Goal: Task Accomplishment & Management: Complete application form

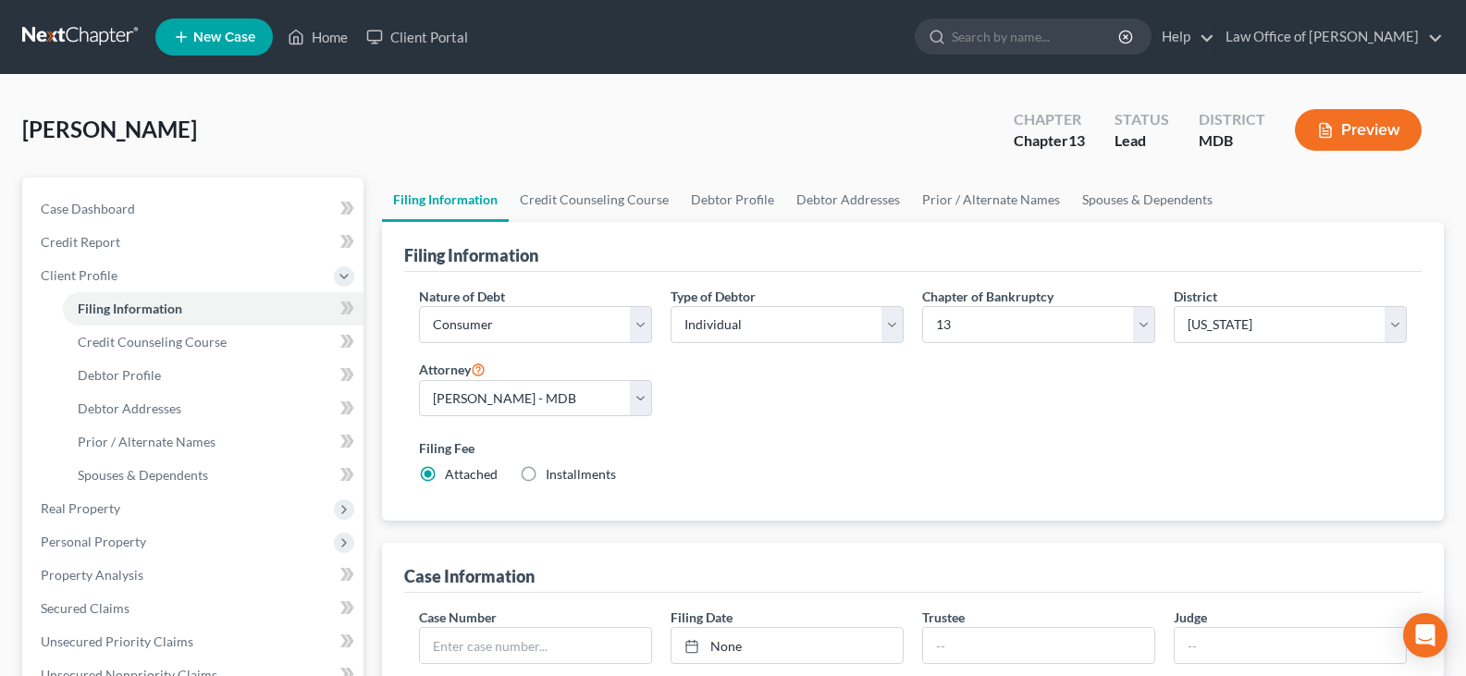
select select "1"
select select "0"
select select "3"
select select "38"
select select "0"
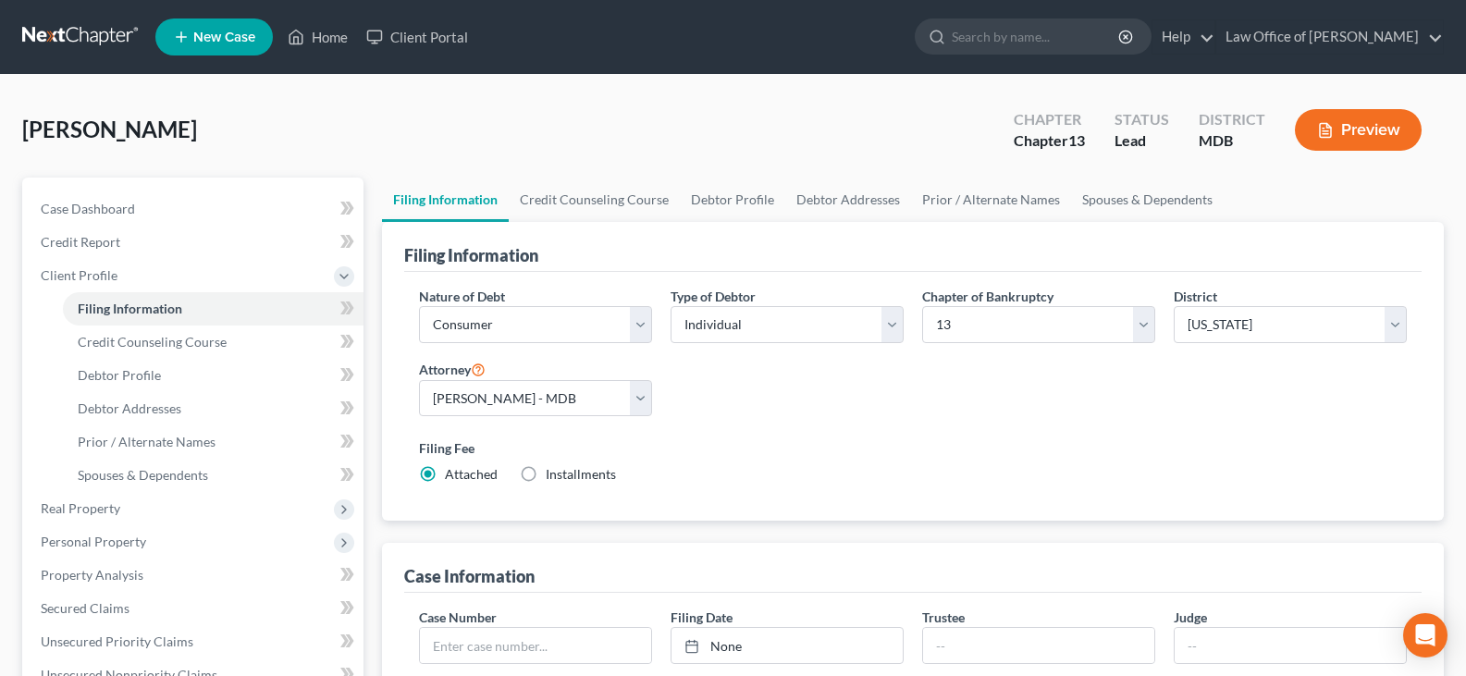
select select "21"
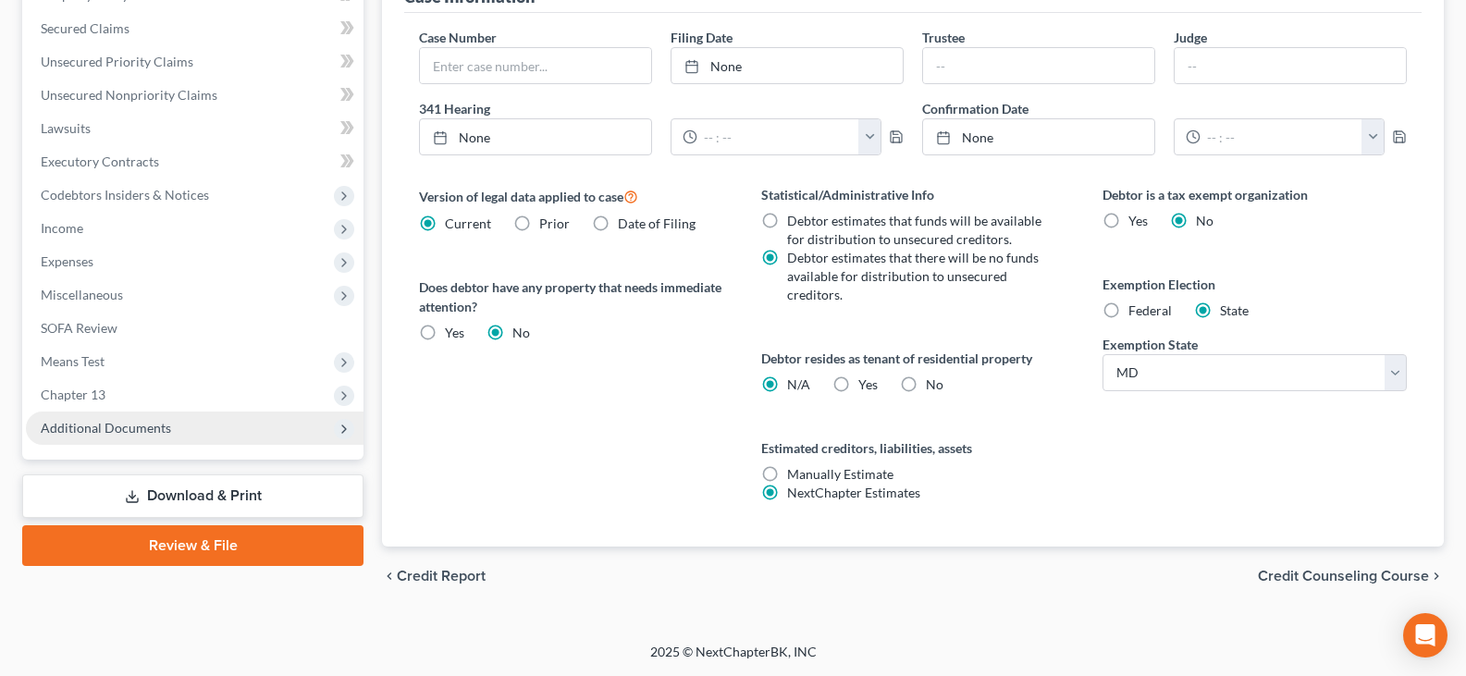
click at [167, 421] on span "Additional Documents" at bounding box center [106, 428] width 130 height 16
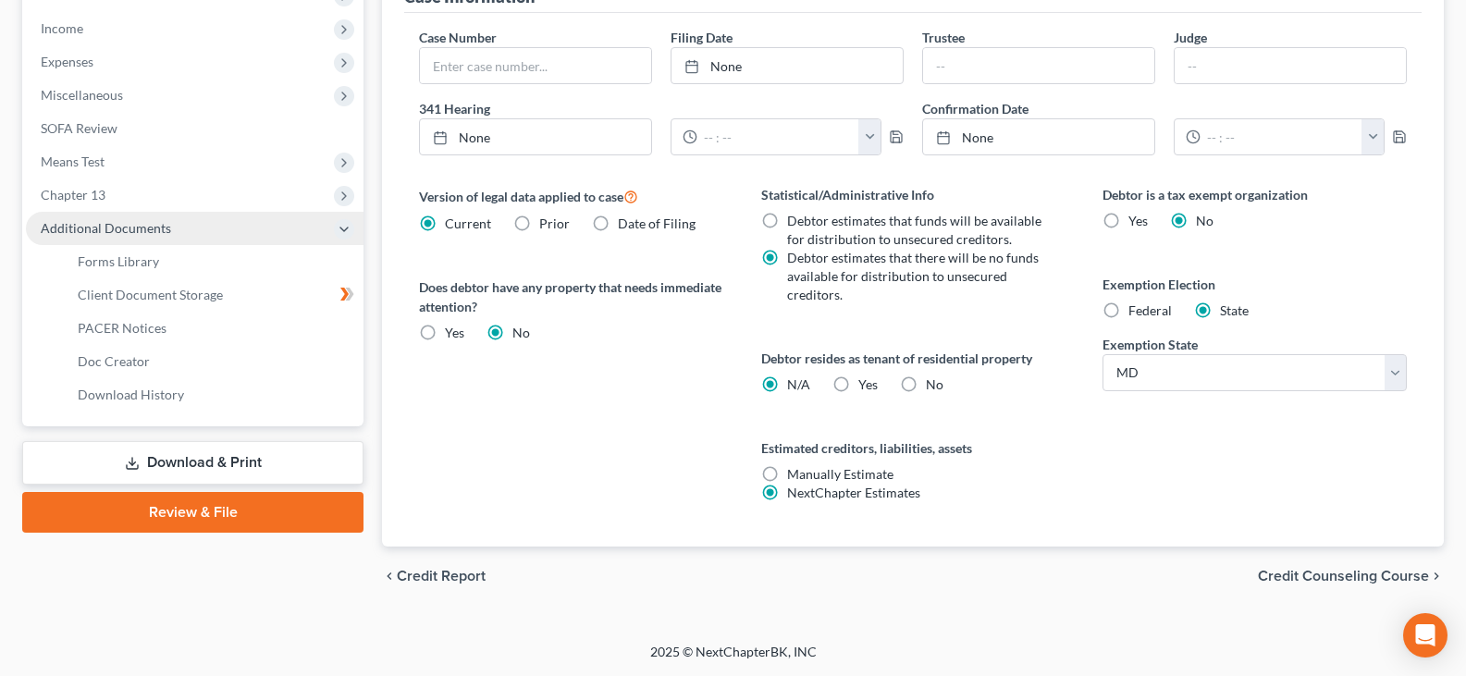
scroll to position [380, 0]
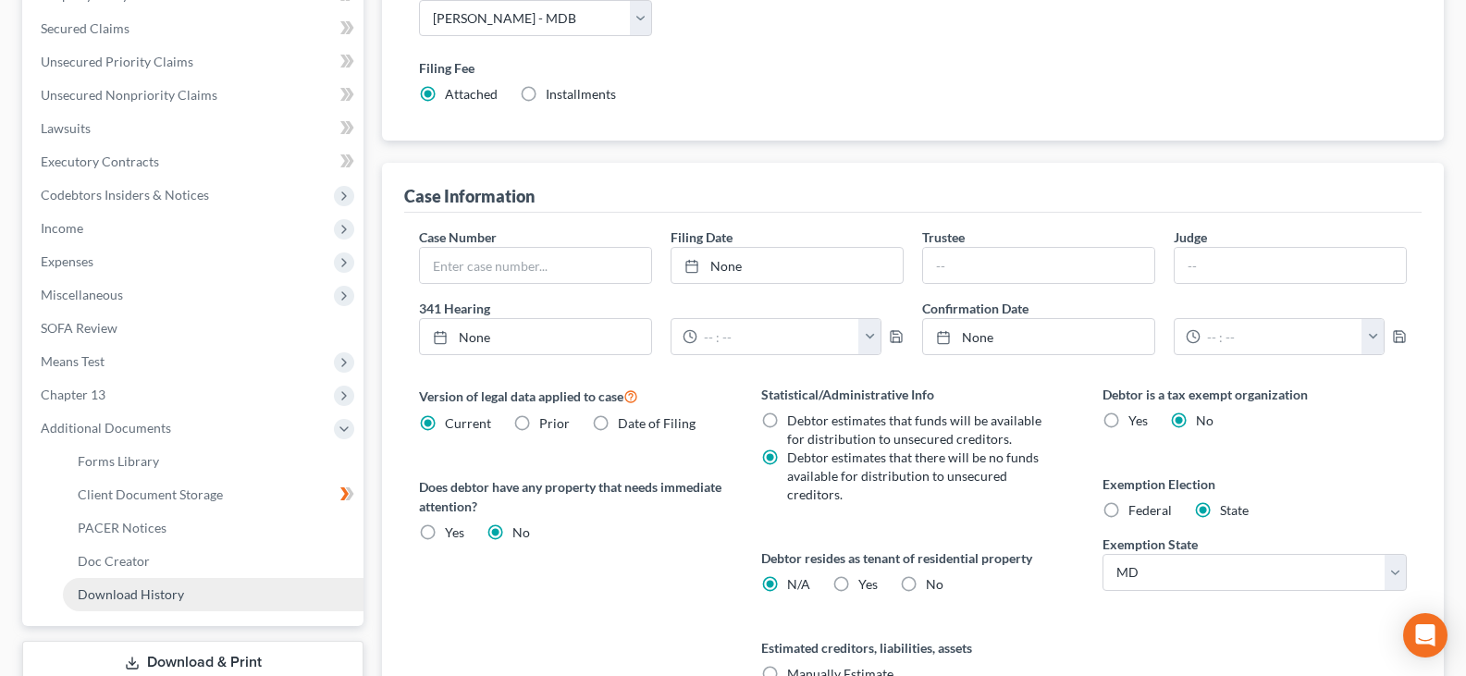
click at [166, 595] on span "Download History" at bounding box center [131, 594] width 106 height 16
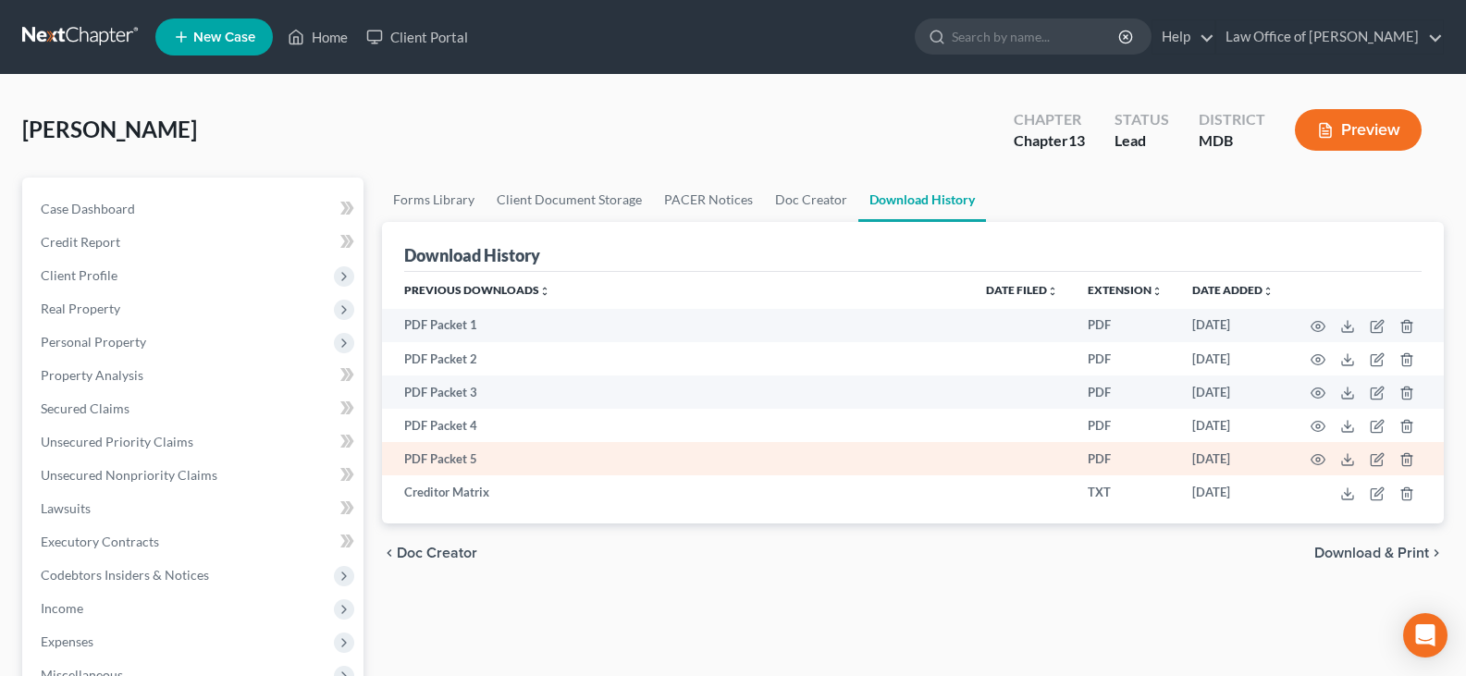
click at [481, 460] on td "PDF Packet 5" at bounding box center [676, 458] width 589 height 33
click at [1316, 460] on circle "button" at bounding box center [1318, 460] width 4 height 4
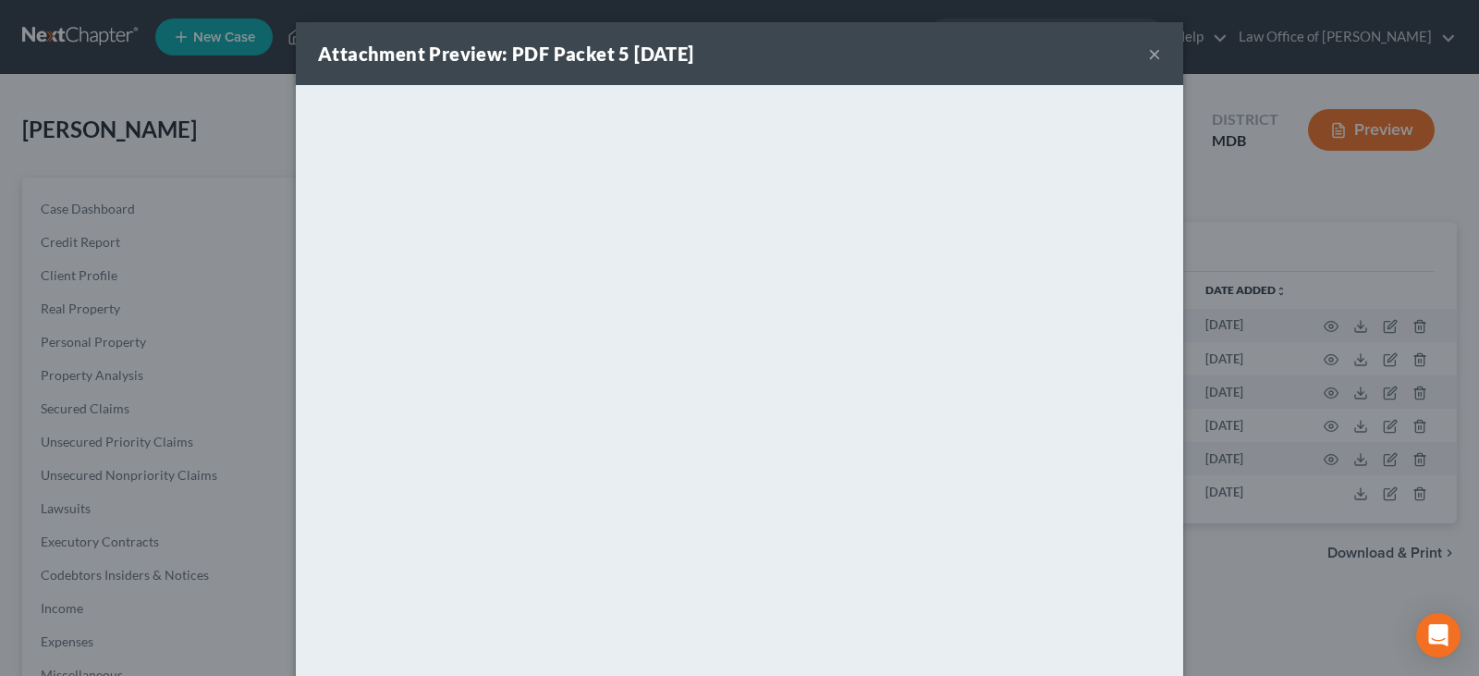
click at [1148, 47] on button "×" at bounding box center [1154, 54] width 13 height 22
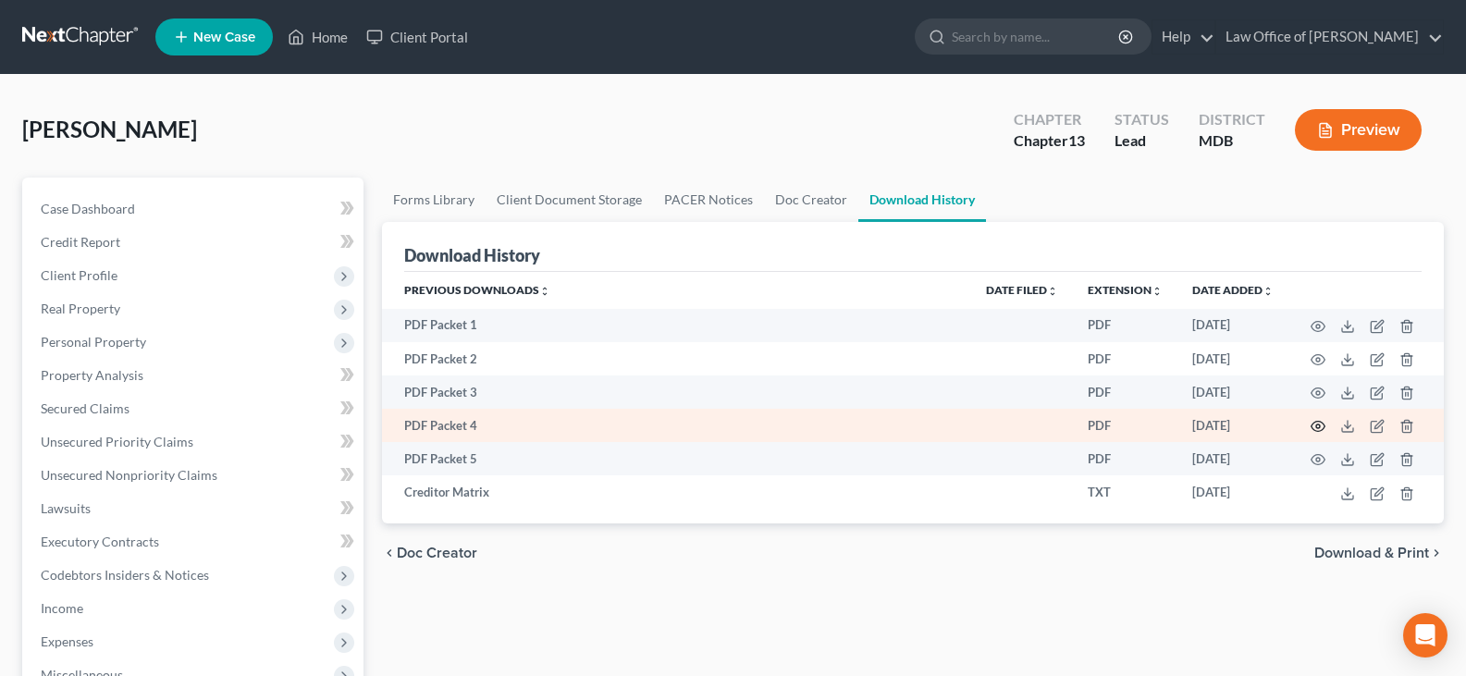
click at [1314, 427] on icon "button" at bounding box center [1317, 426] width 15 height 15
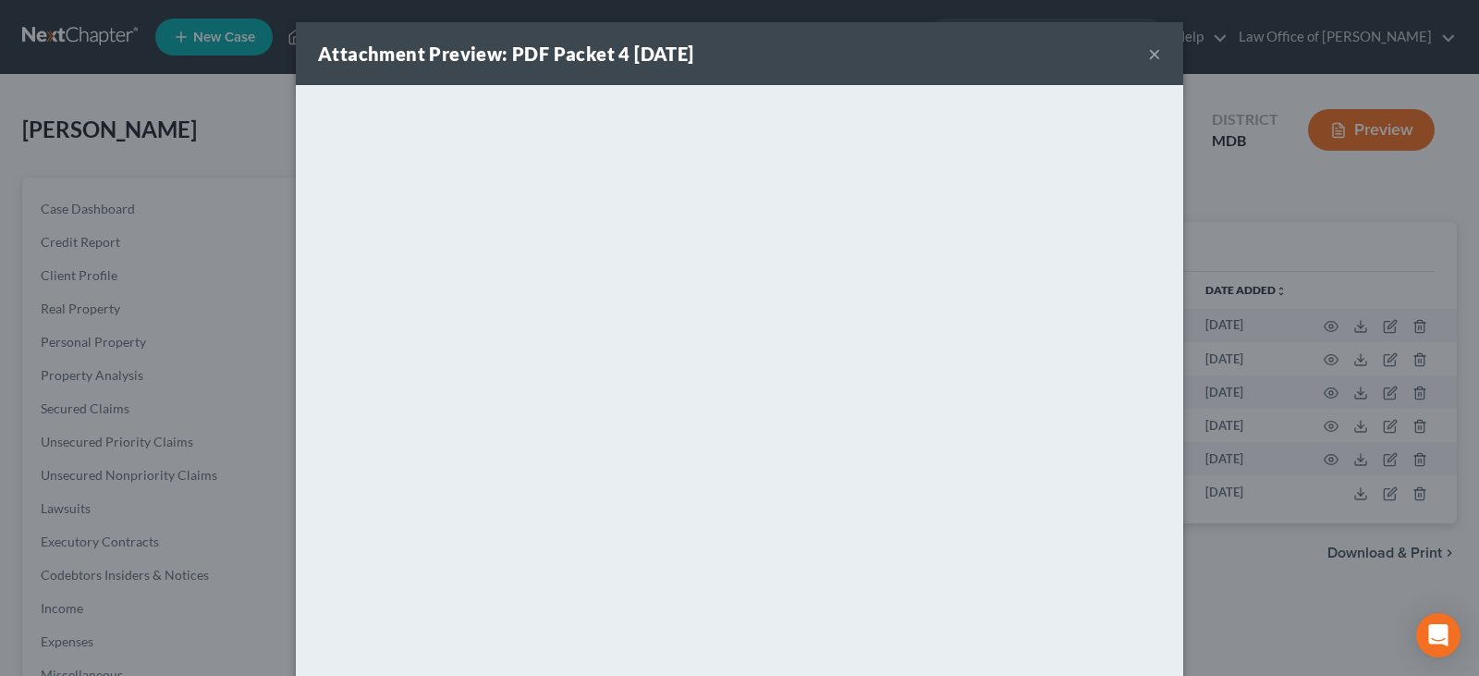
click at [1148, 57] on button "×" at bounding box center [1154, 54] width 13 height 22
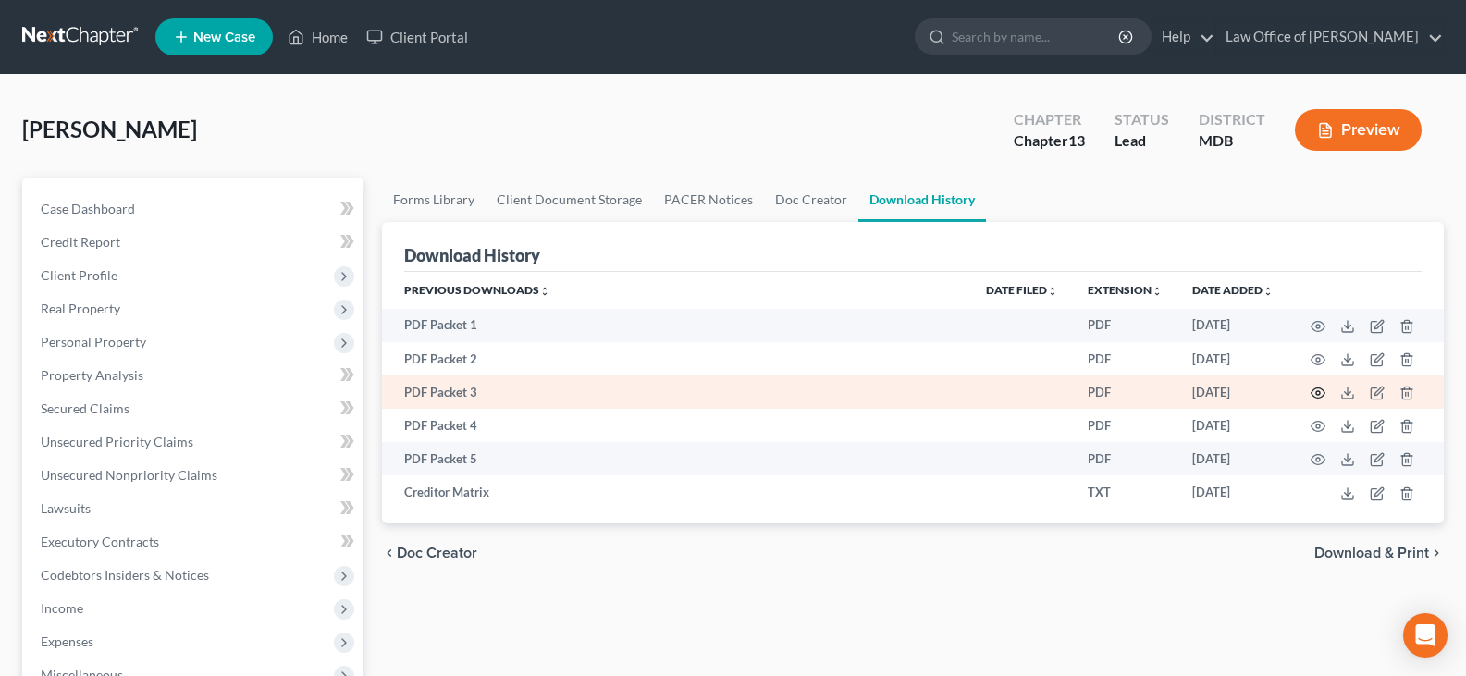
click at [1316, 394] on circle "button" at bounding box center [1318, 393] width 4 height 4
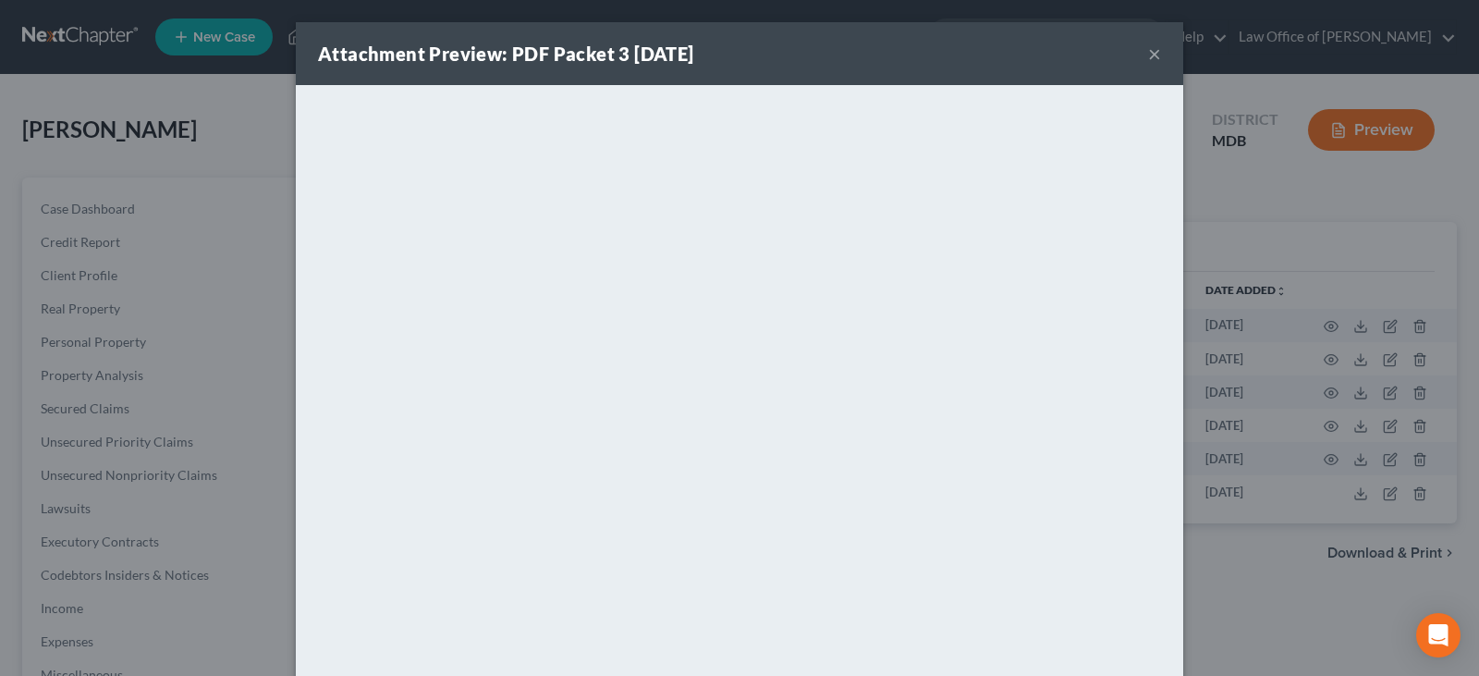
click at [1148, 54] on button "×" at bounding box center [1154, 54] width 13 height 22
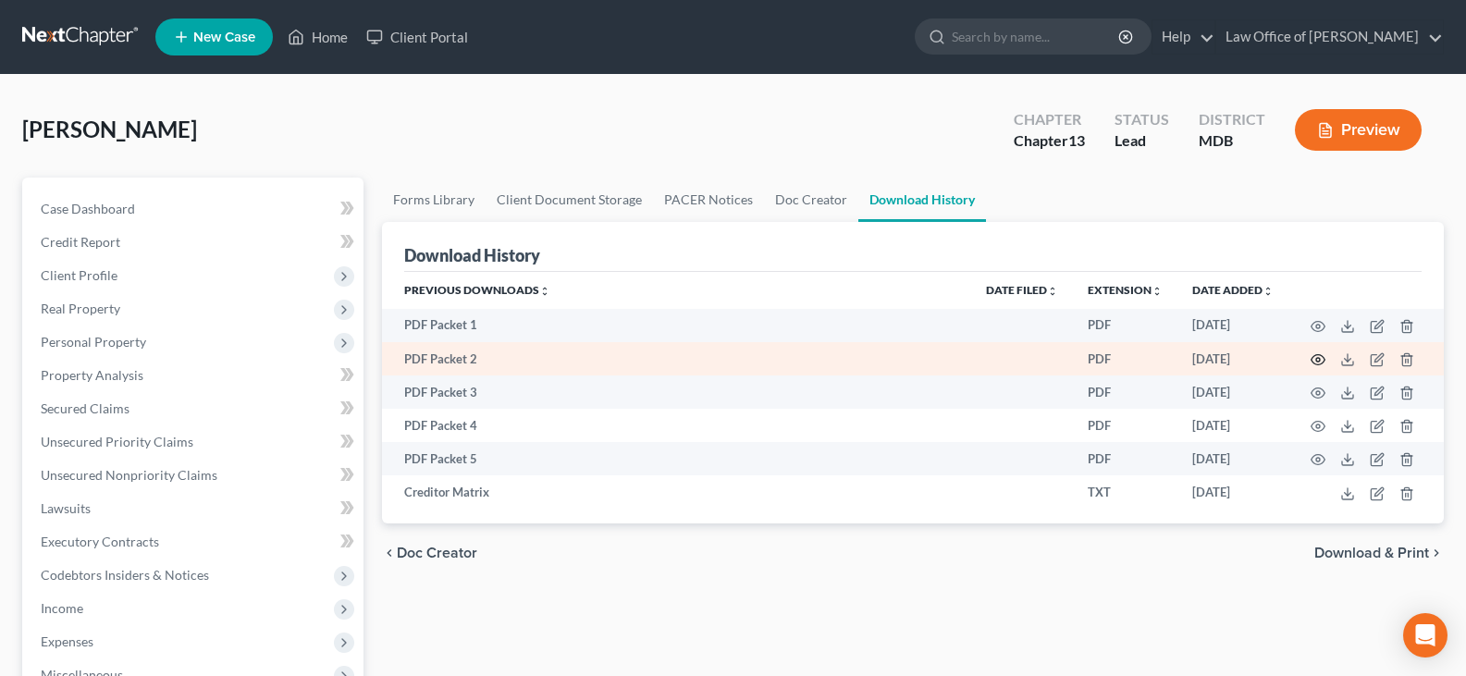
click at [1313, 356] on icon "button" at bounding box center [1317, 359] width 15 height 15
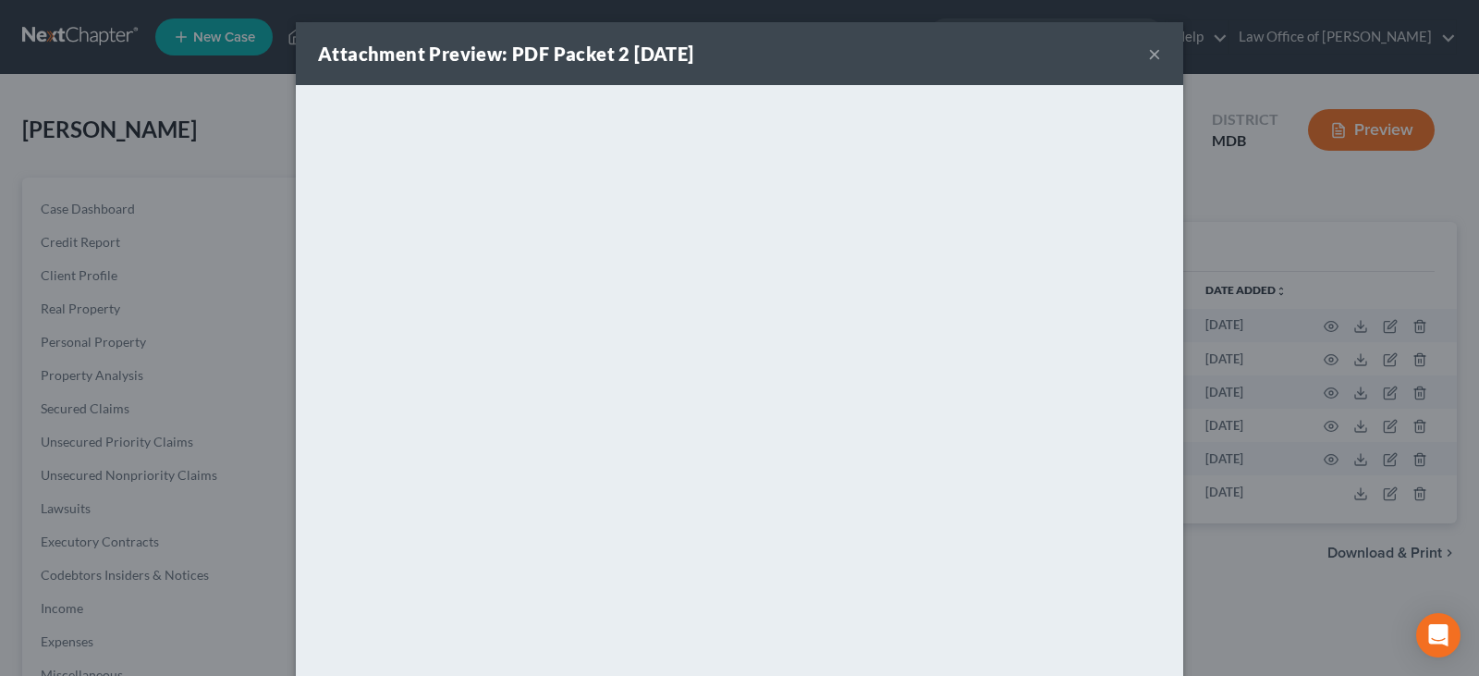
click at [1148, 52] on button "×" at bounding box center [1154, 54] width 13 height 22
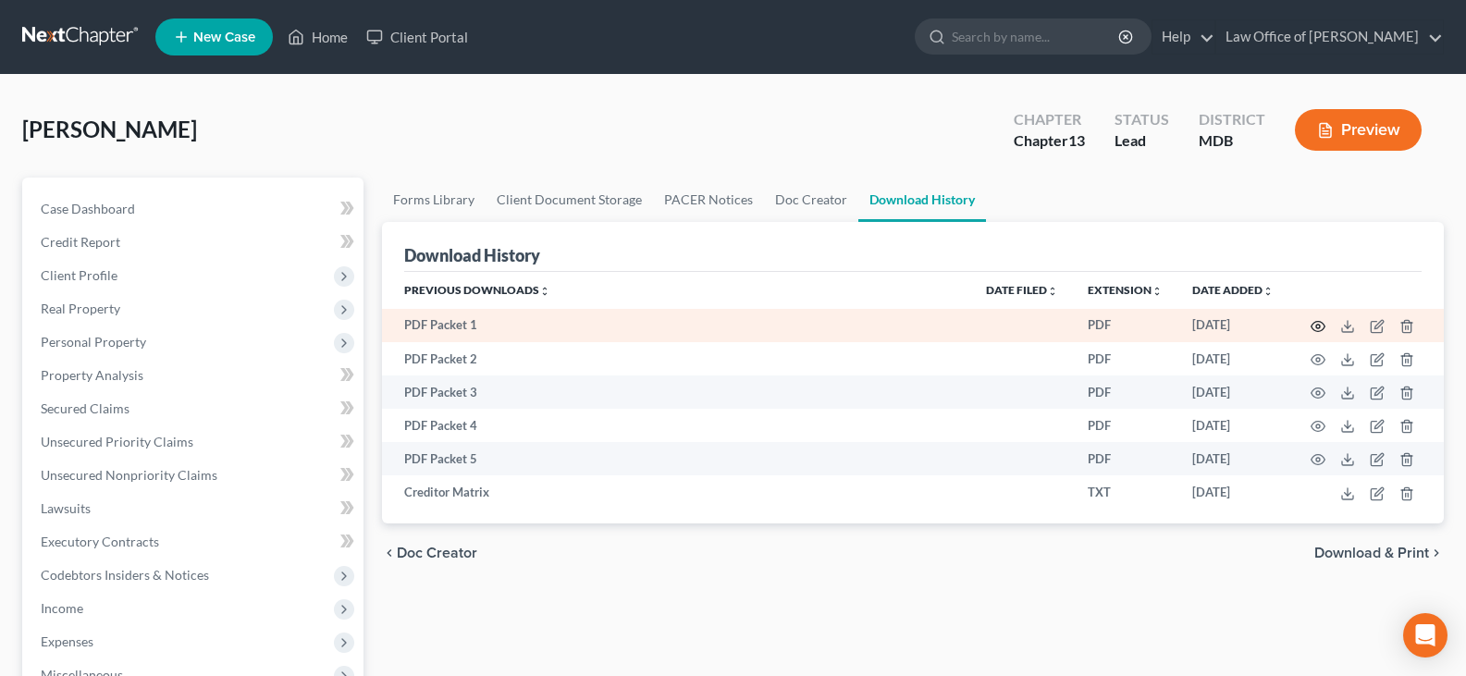
click at [1314, 325] on icon "button" at bounding box center [1317, 326] width 15 height 15
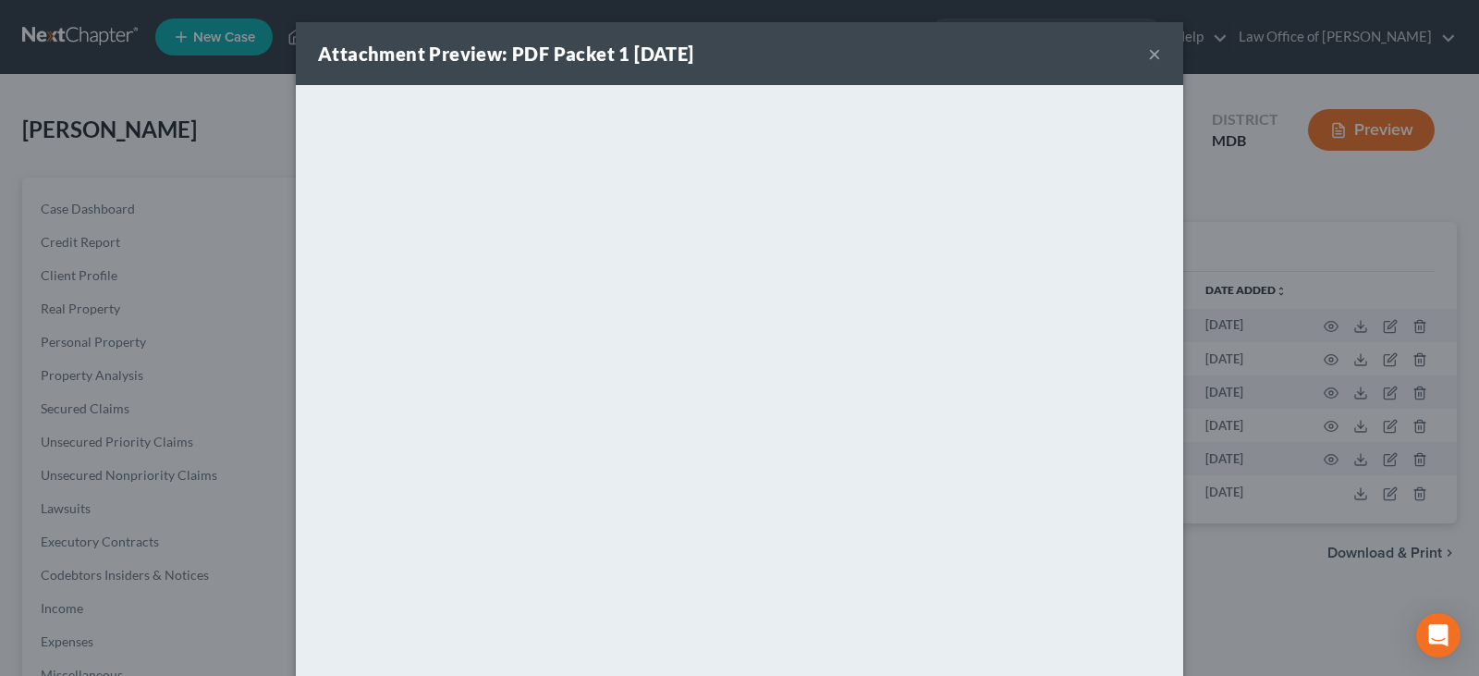
click at [1150, 51] on button "×" at bounding box center [1154, 54] width 13 height 22
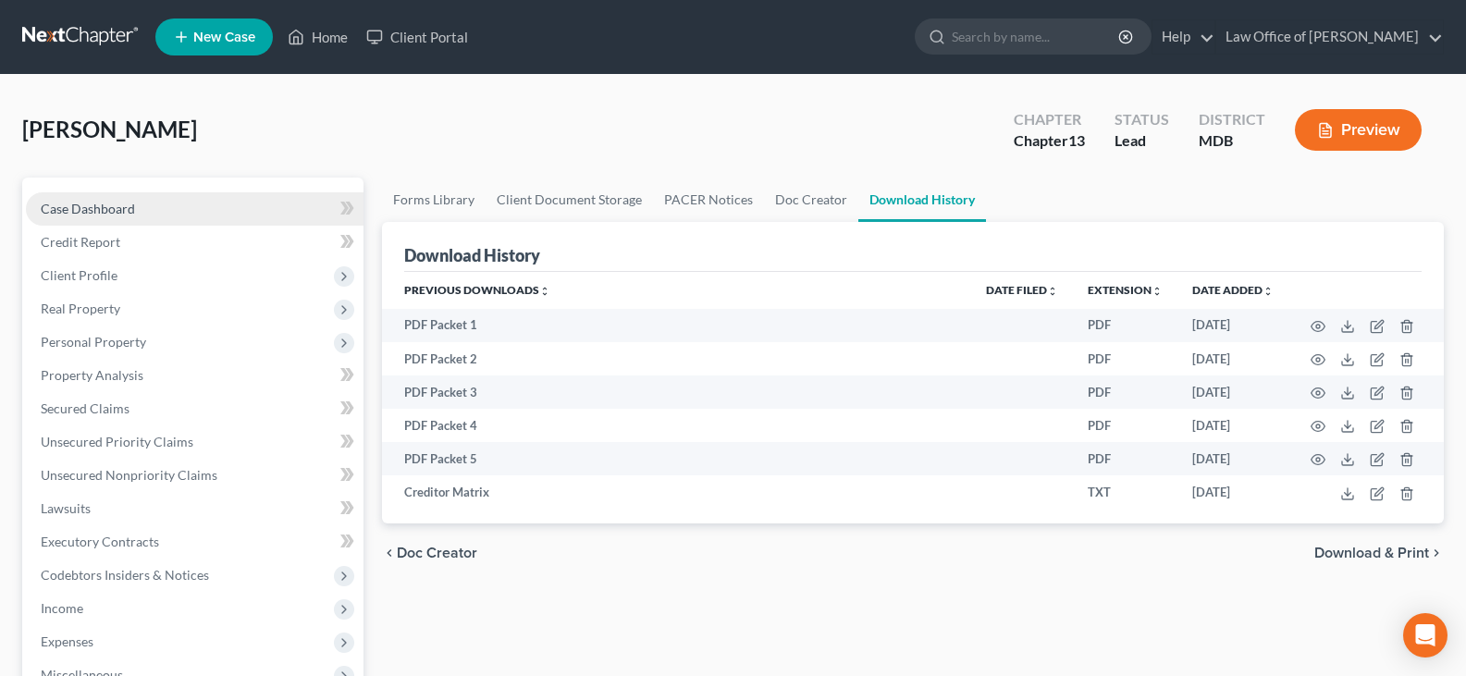
click at [103, 205] on span "Case Dashboard" at bounding box center [88, 209] width 94 height 16
select select "10"
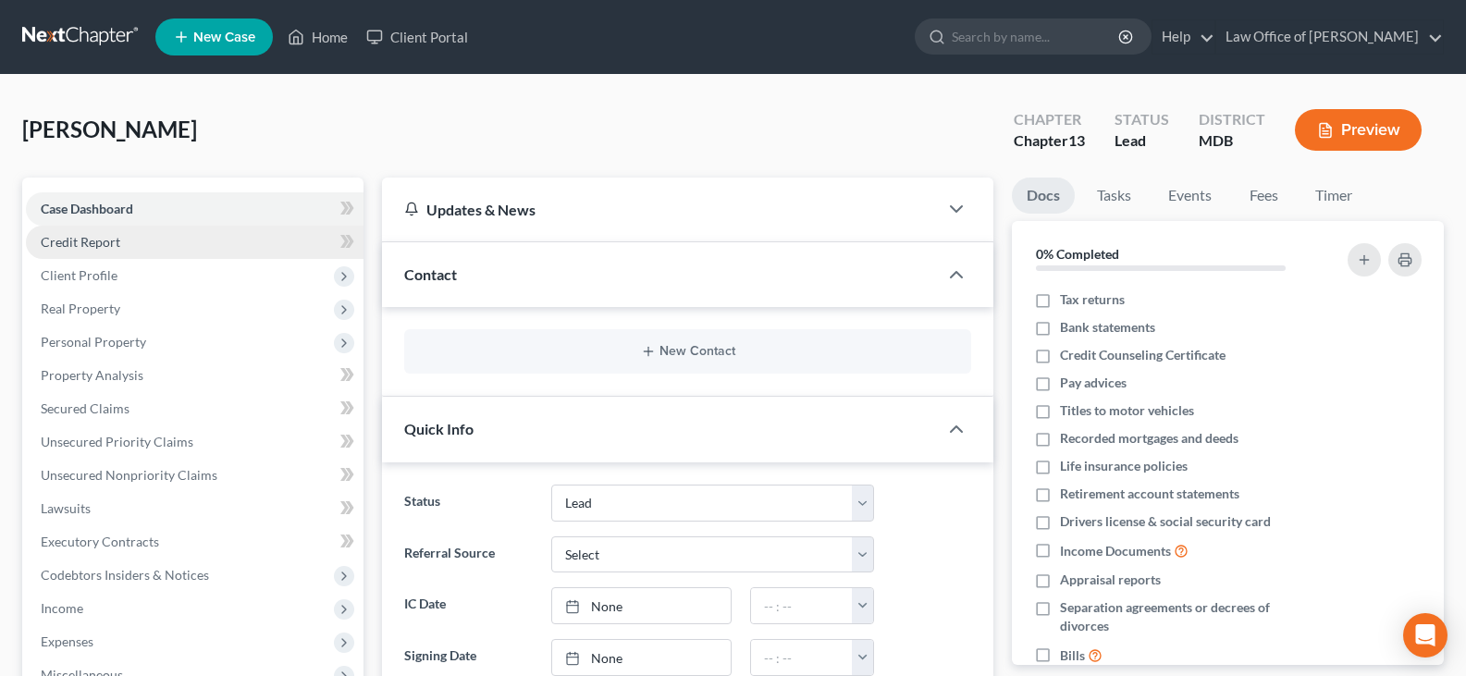
click at [110, 240] on span "Credit Report" at bounding box center [81, 242] width 80 height 16
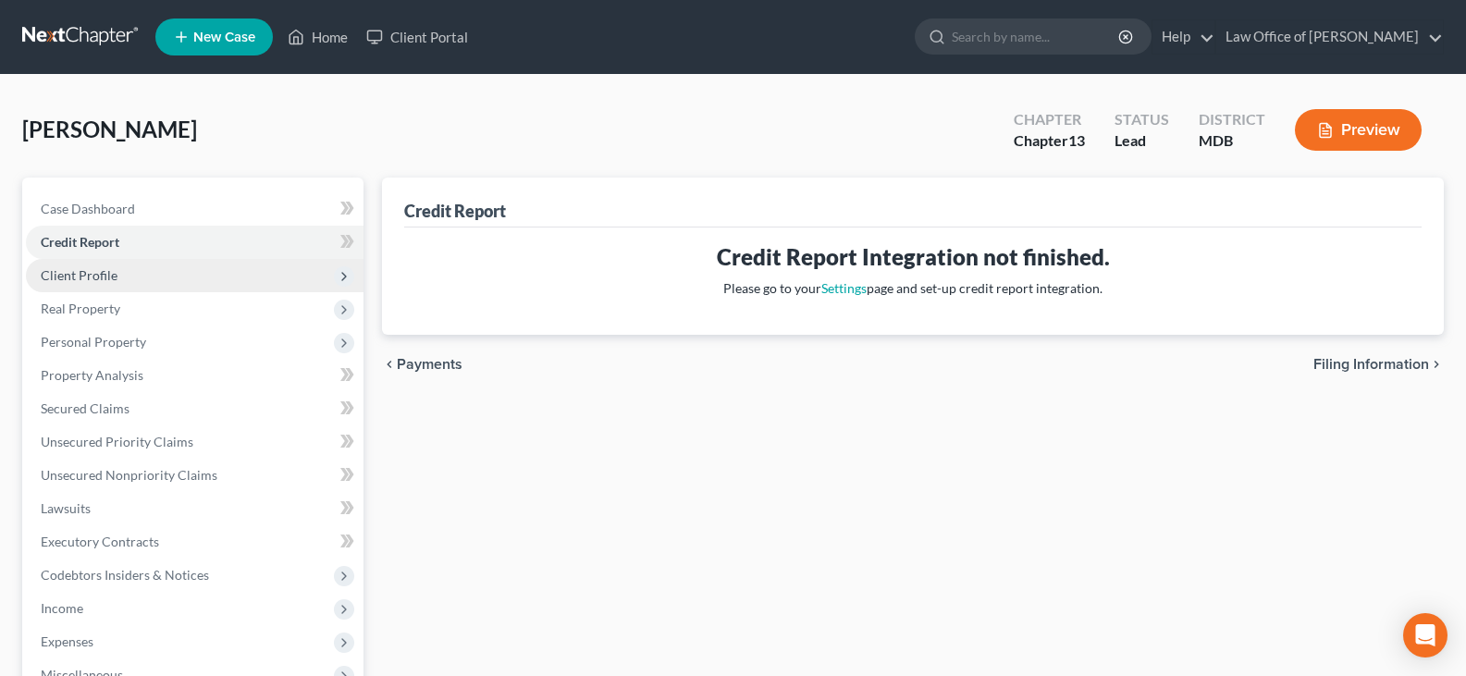
click at [109, 281] on span "Client Profile" at bounding box center [79, 275] width 77 height 16
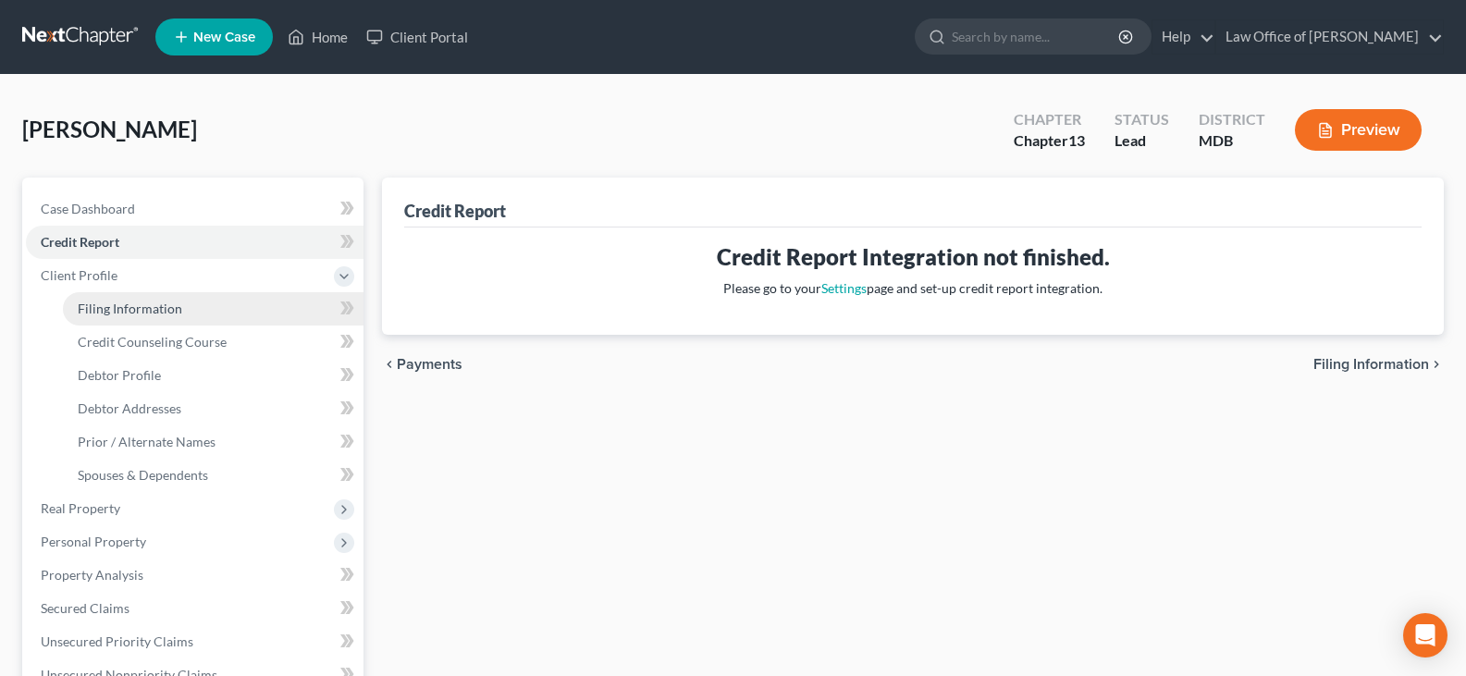
click at [124, 307] on span "Filing Information" at bounding box center [130, 309] width 104 height 16
select select "1"
select select "0"
select select "3"
select select "38"
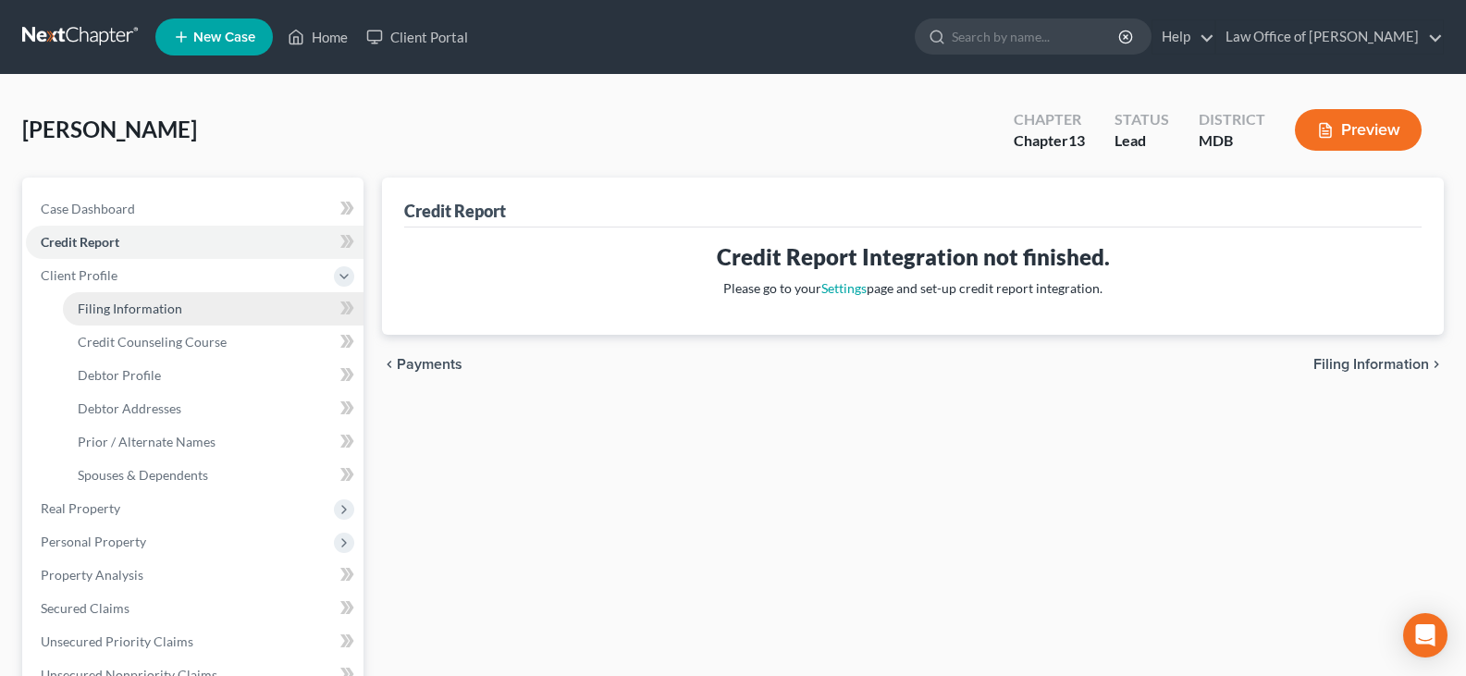
select select "0"
select select "21"
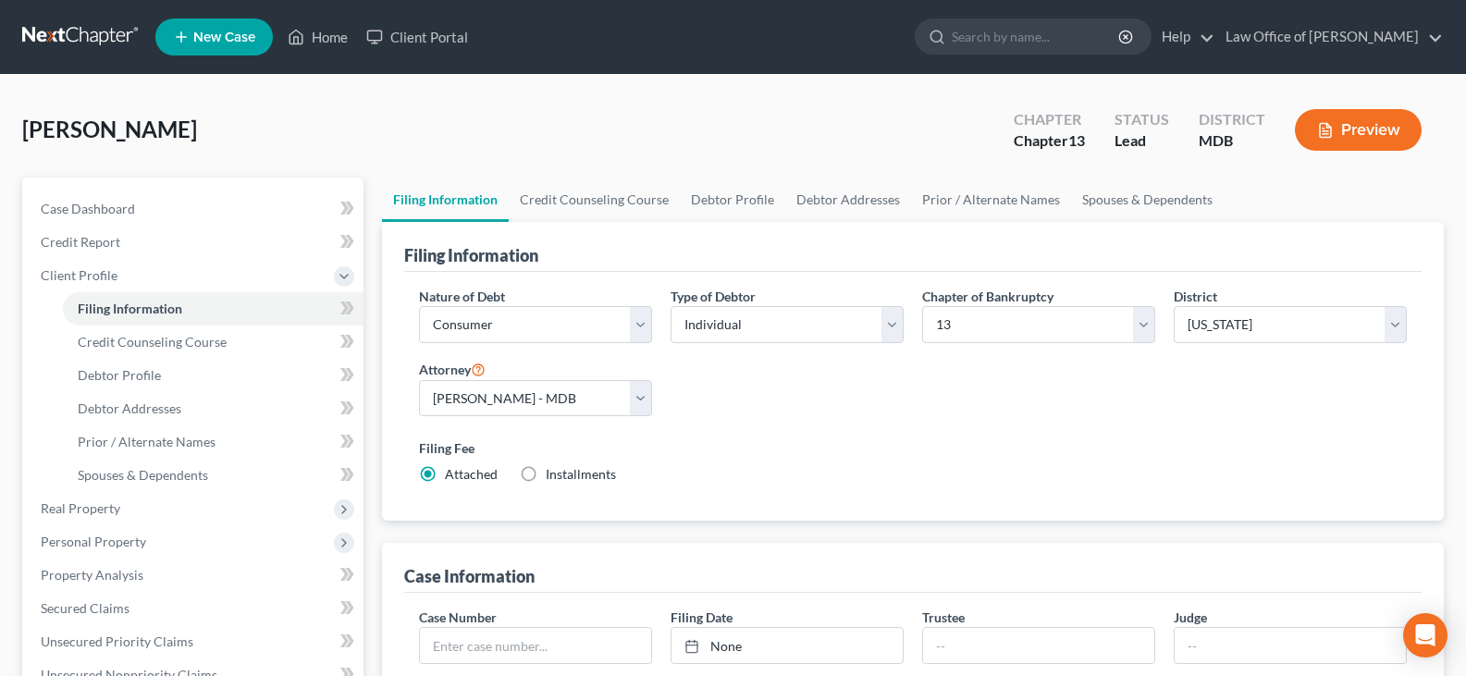
scroll to position [580, 0]
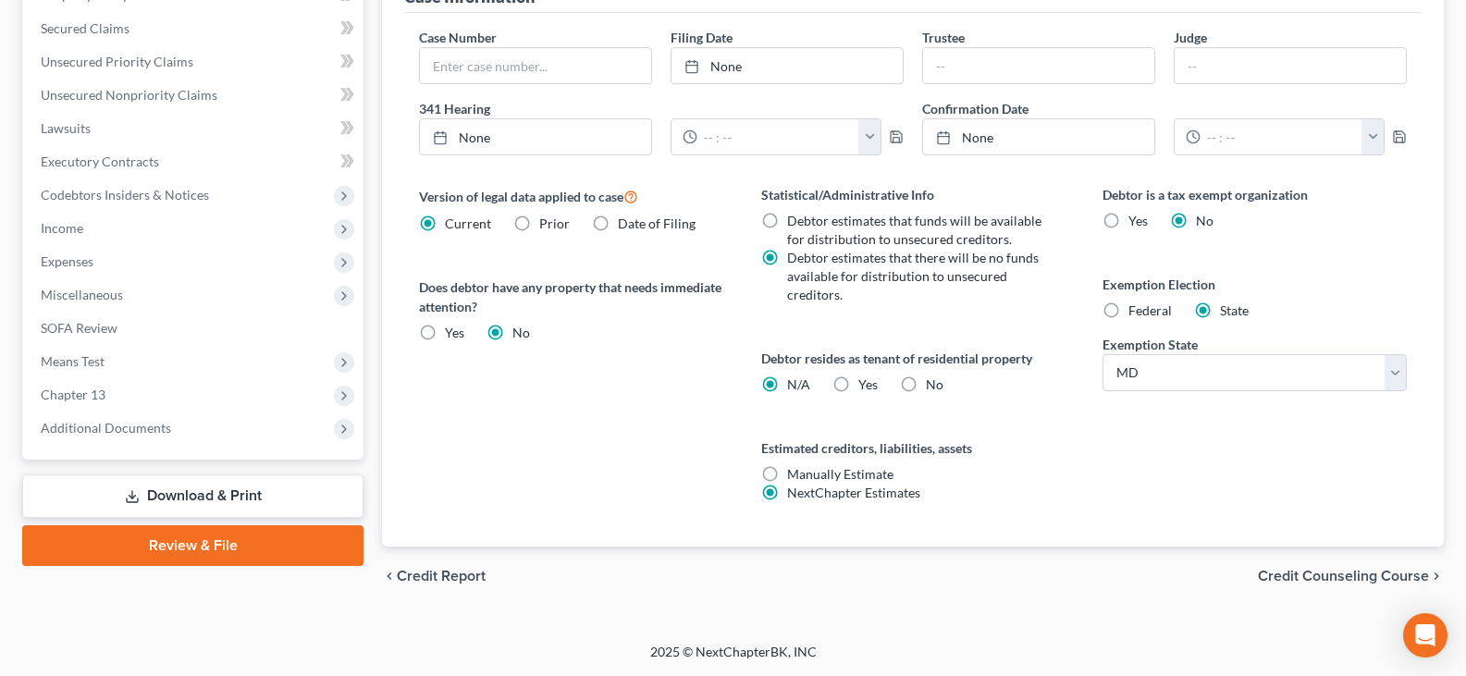
click at [1325, 572] on span "Credit Counseling Course" at bounding box center [1343, 576] width 171 height 15
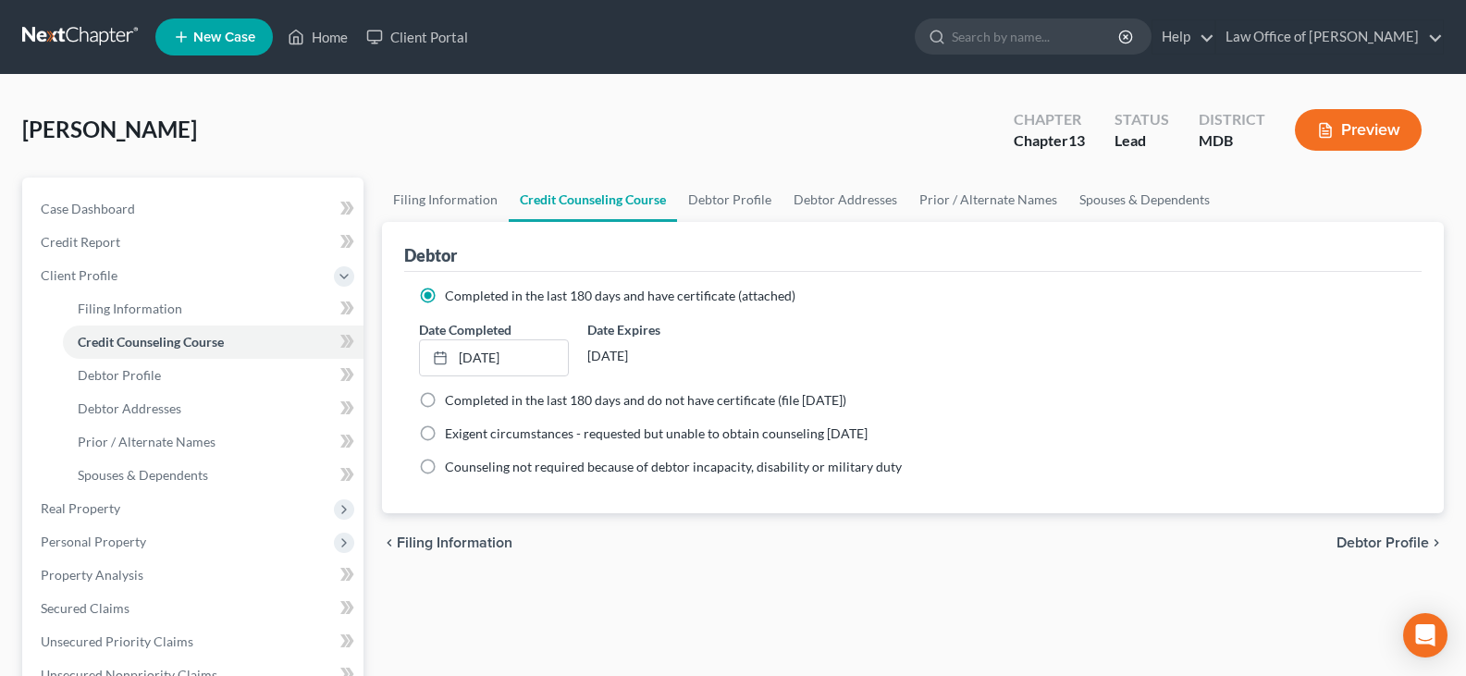
click at [1378, 541] on span "Debtor Profile" at bounding box center [1382, 542] width 92 height 15
select select "0"
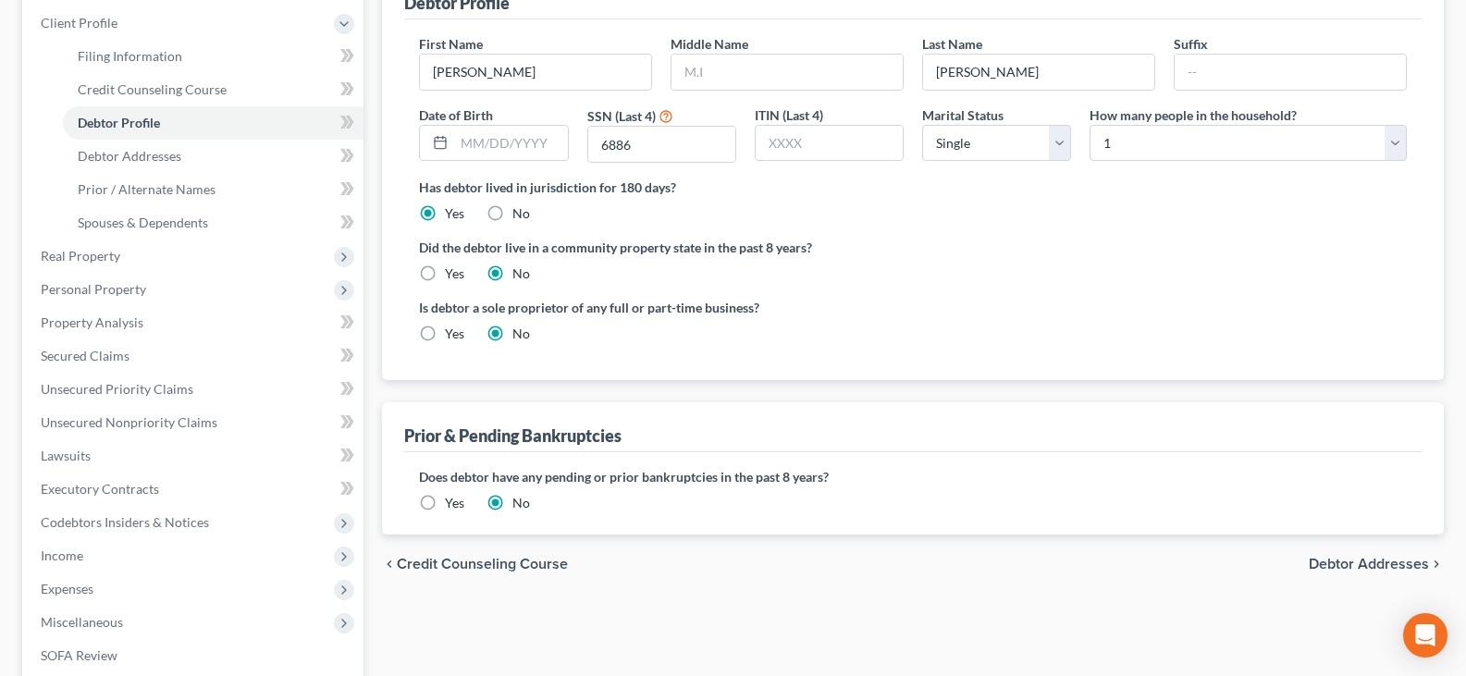
scroll to position [259, 0]
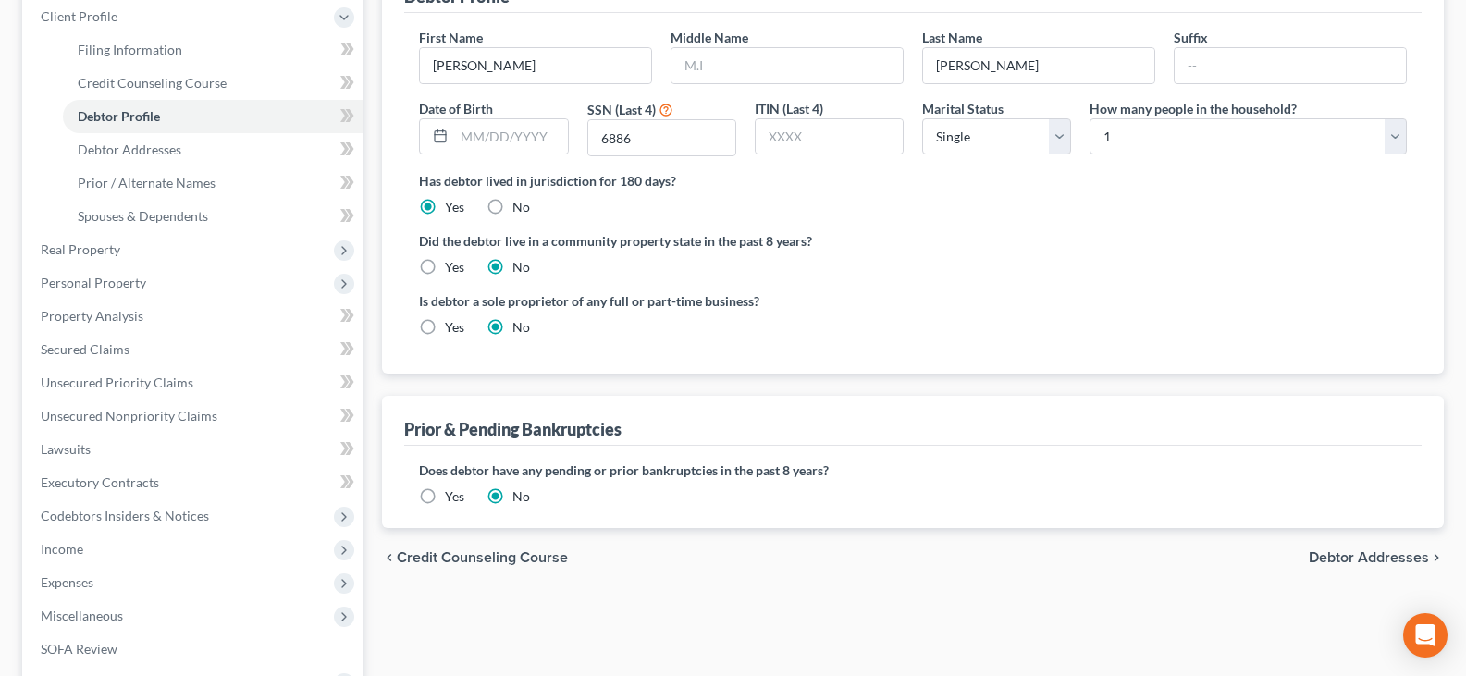
click at [1341, 558] on span "Debtor Addresses" at bounding box center [1368, 557] width 120 height 15
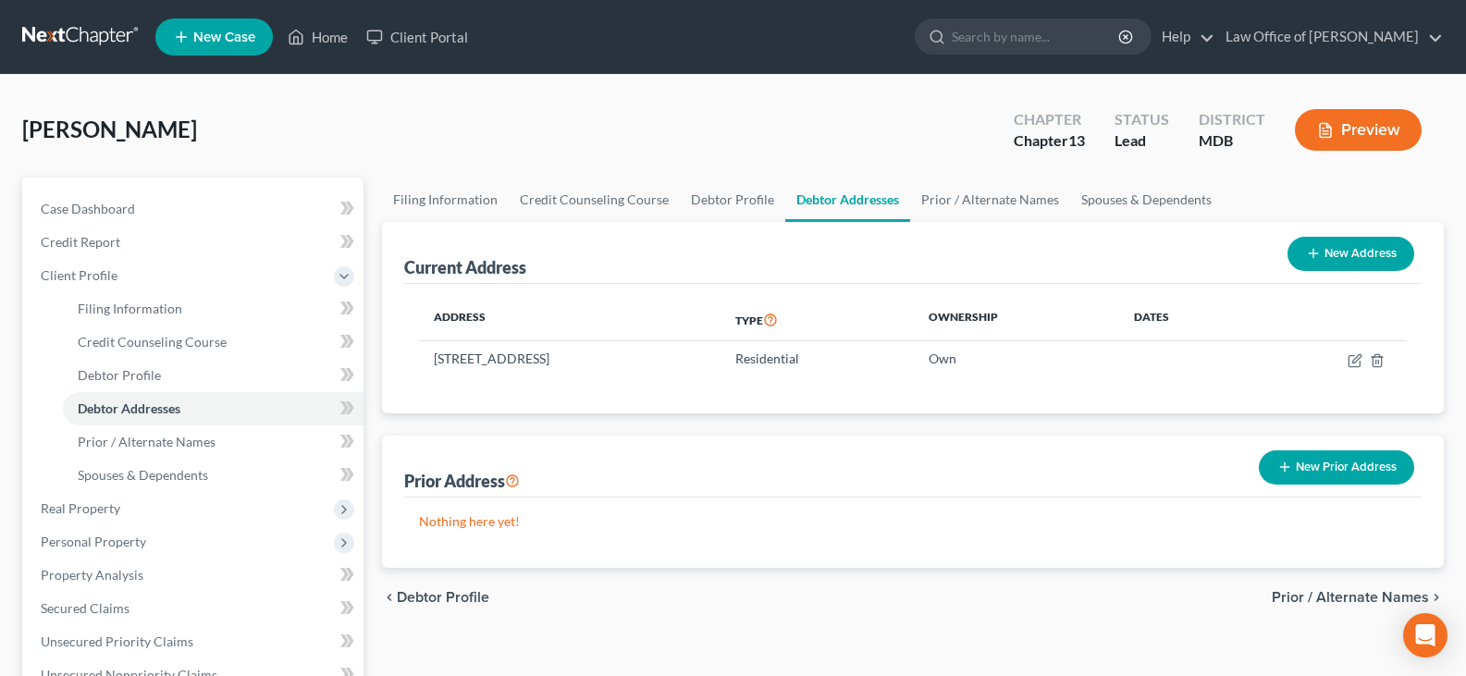
scroll to position [540, 0]
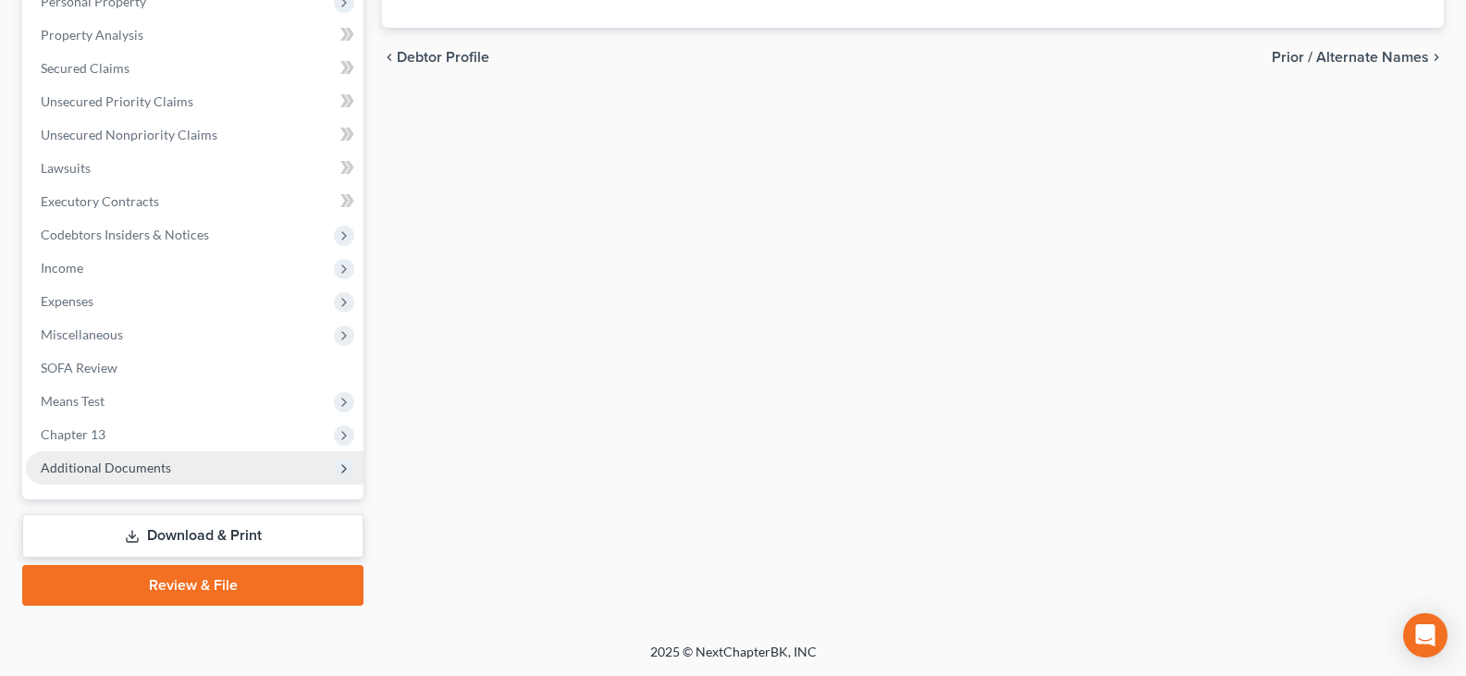
click at [119, 470] on span "Additional Documents" at bounding box center [106, 468] width 130 height 16
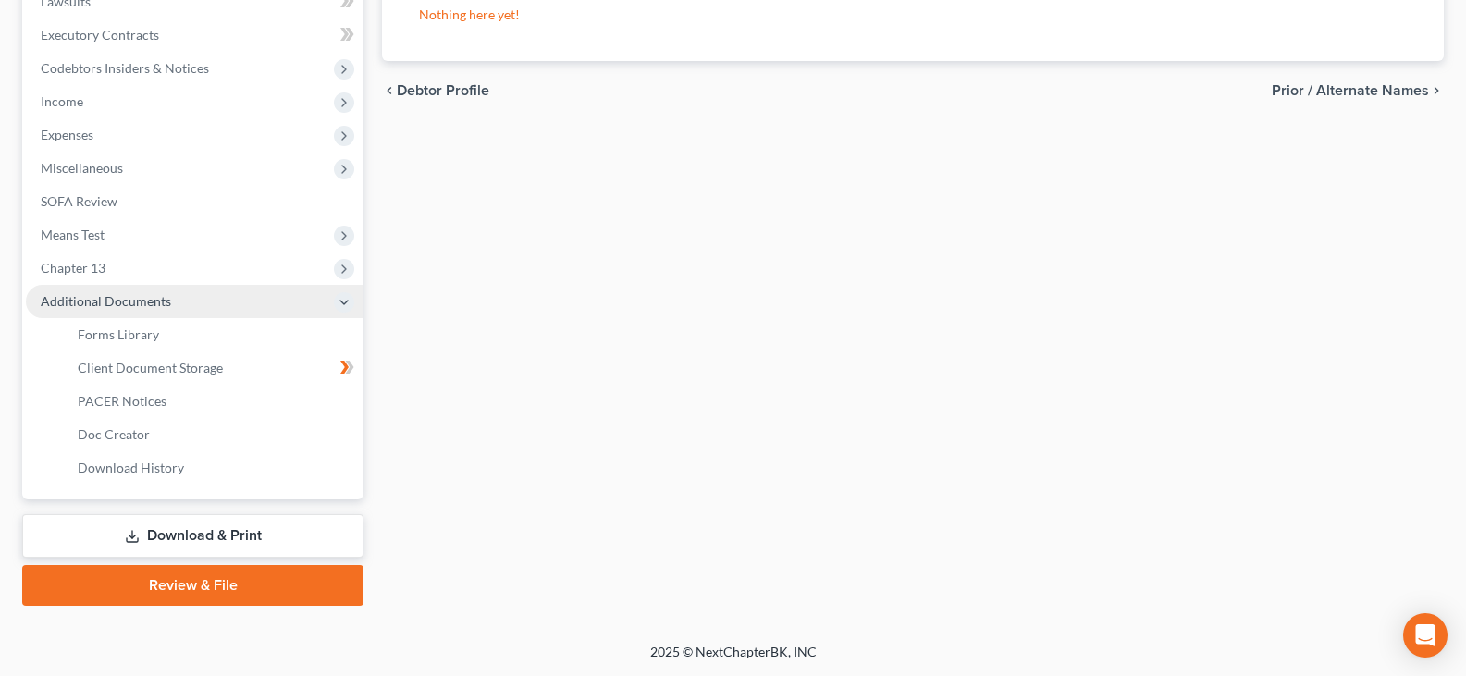
scroll to position [340, 0]
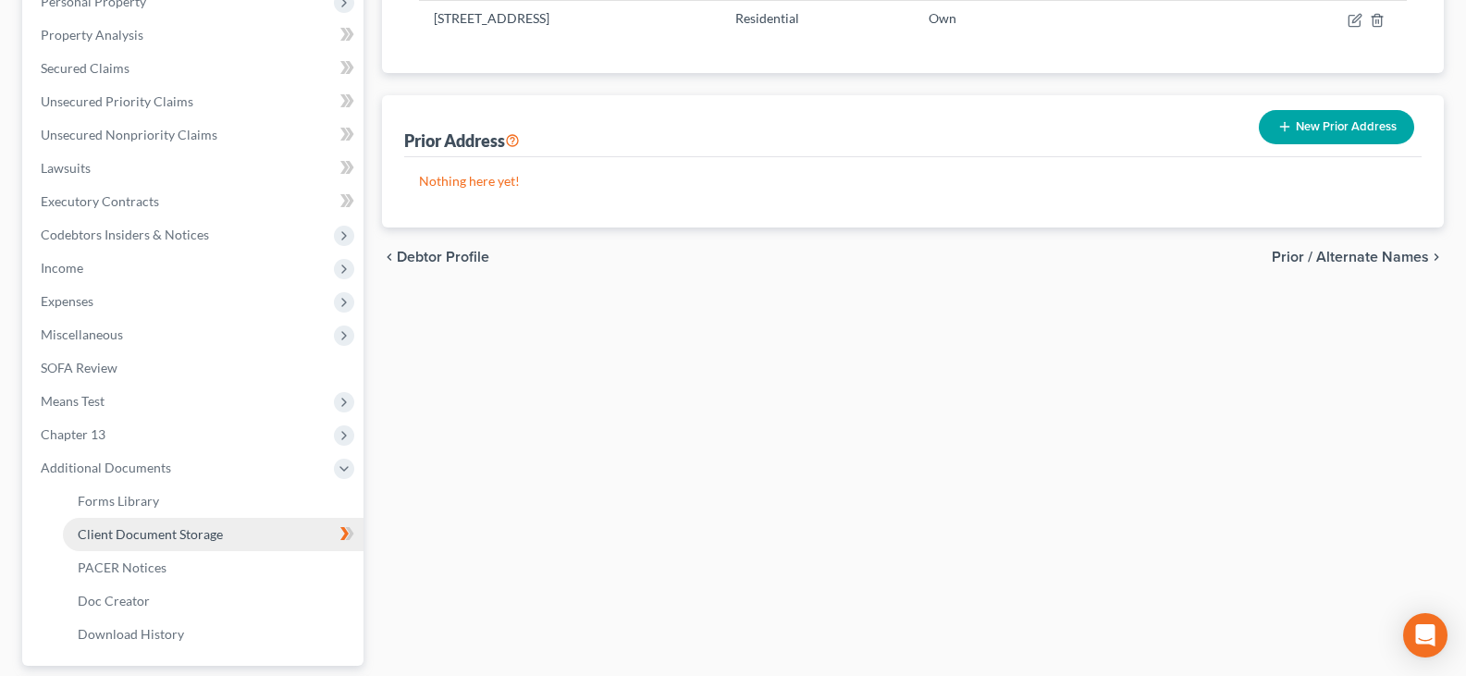
click at [141, 536] on span "Client Document Storage" at bounding box center [150, 534] width 145 height 16
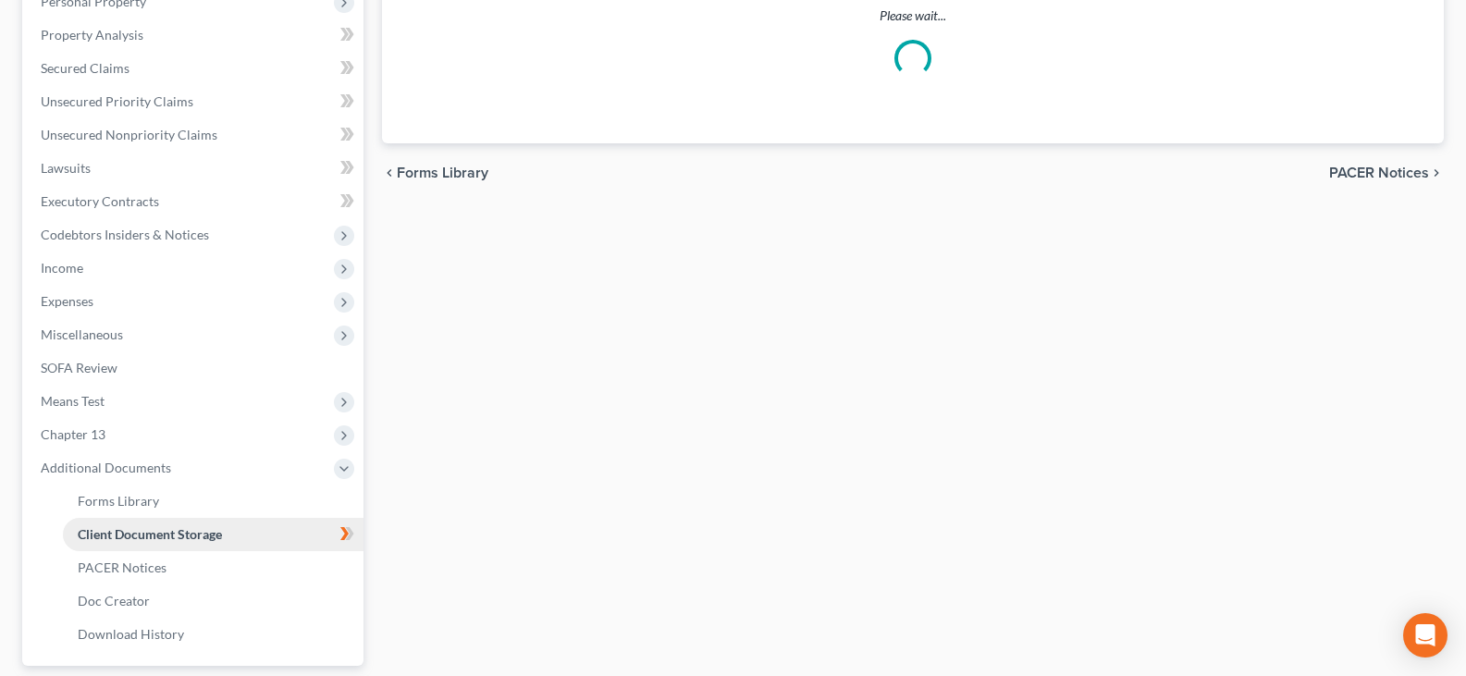
scroll to position [338, 0]
select select "14"
select select "25"
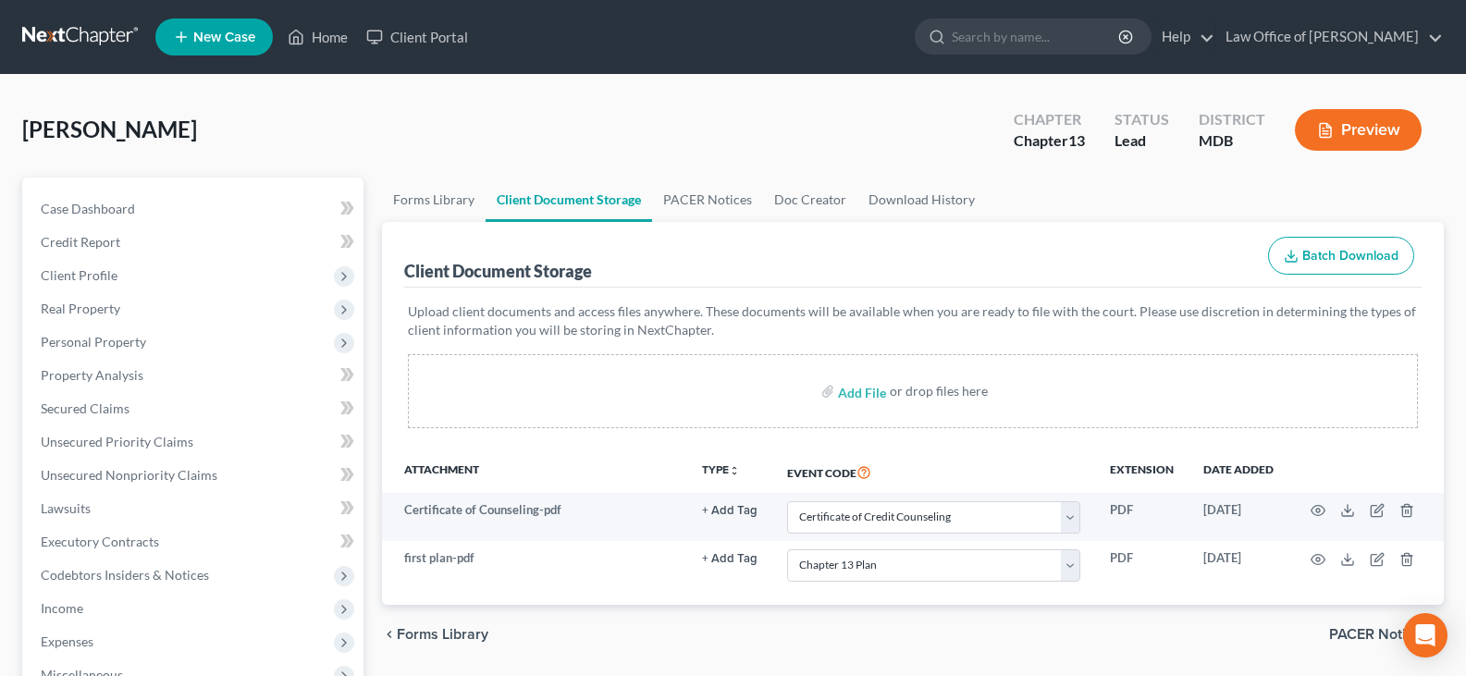
scroll to position [507, 0]
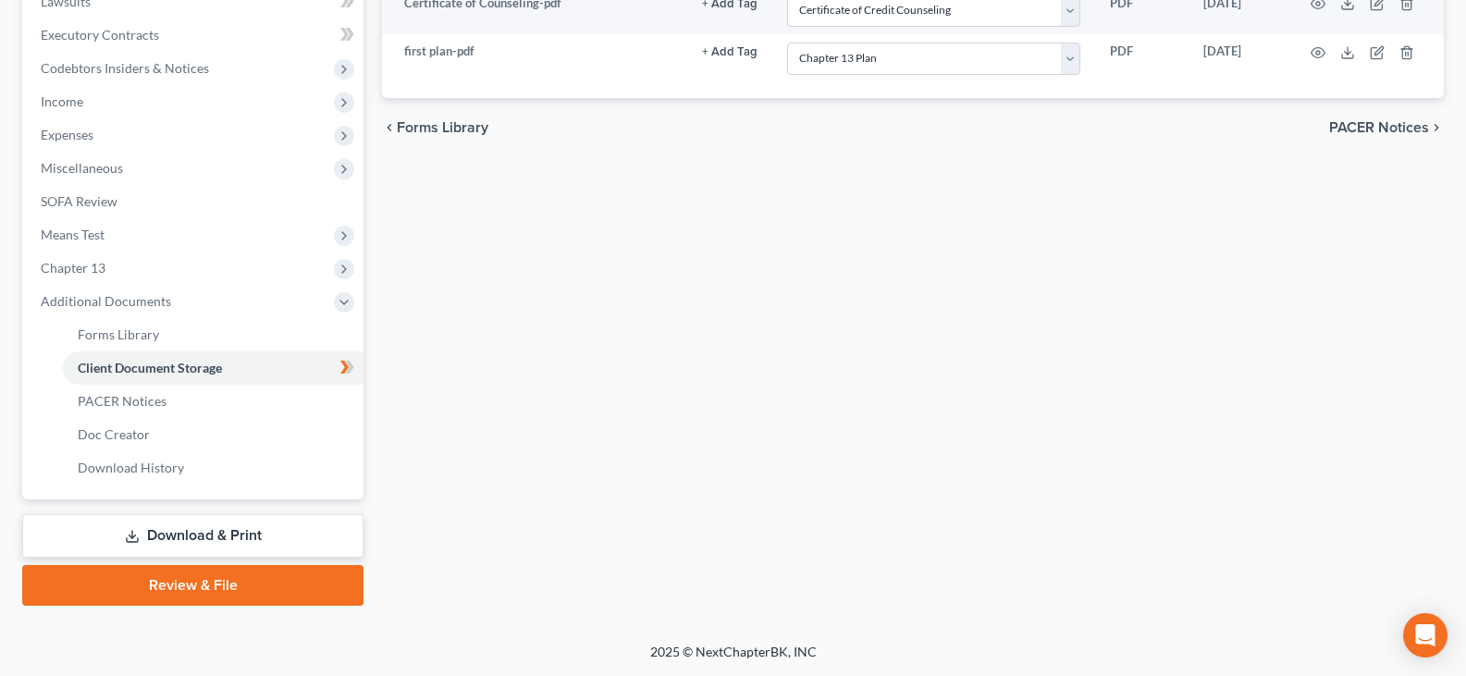
click at [205, 585] on link "Review & File" at bounding box center [192, 585] width 341 height 41
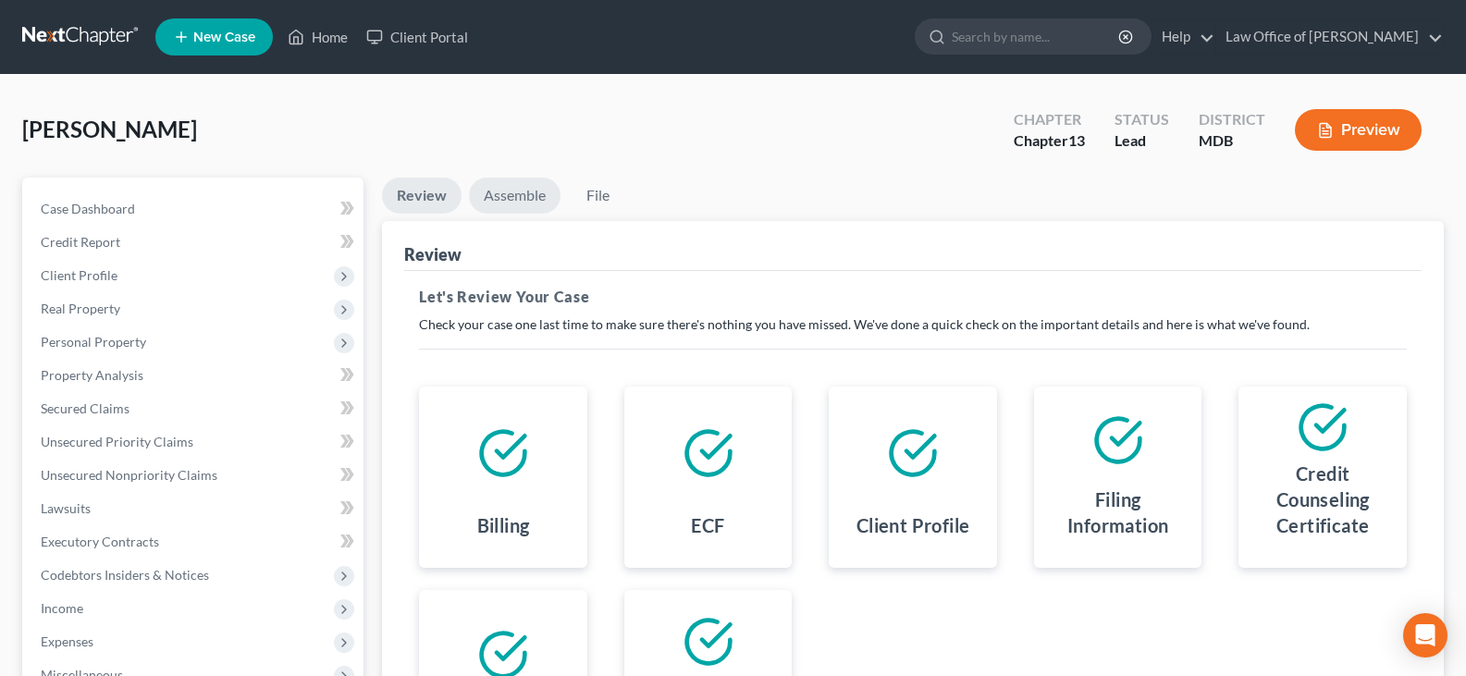
click at [508, 201] on link "Assemble" at bounding box center [515, 196] width 92 height 36
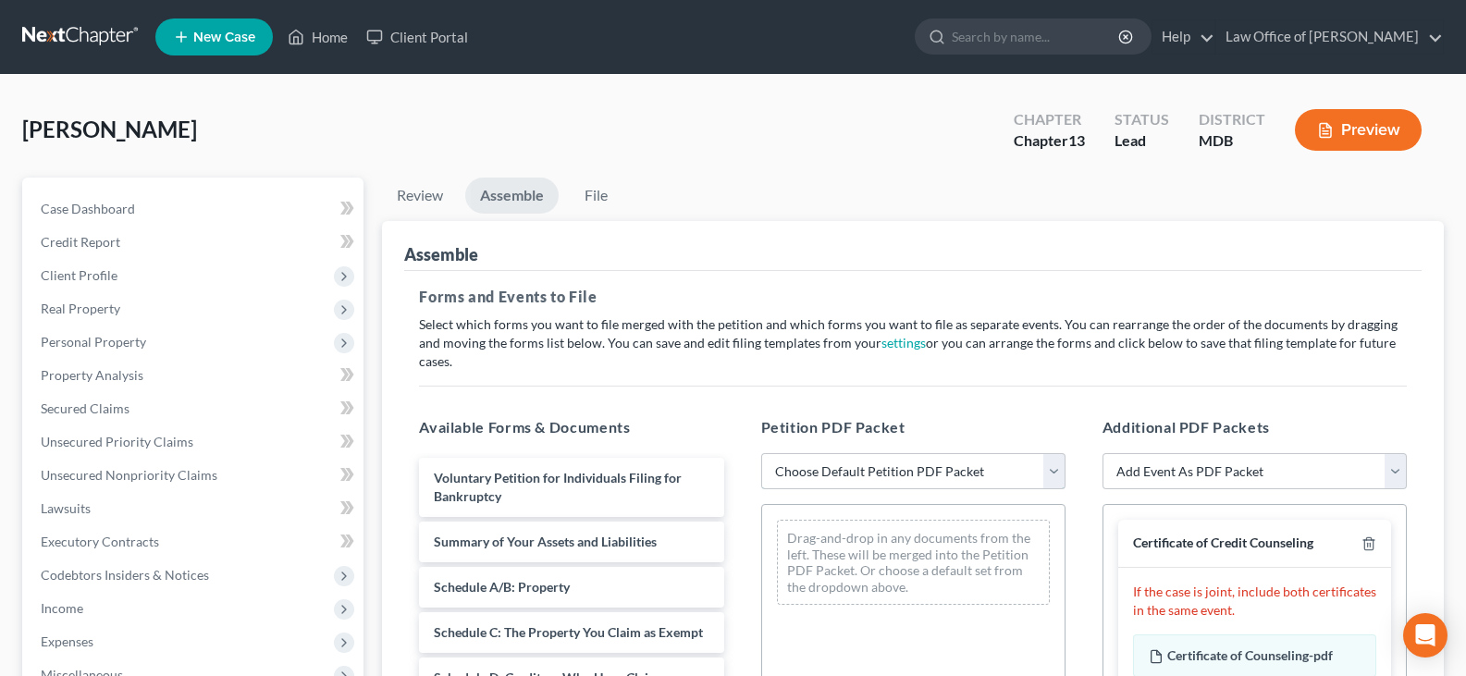
click at [1057, 454] on select "Choose Default Petition PDF Packet Emergency Filing (Voluntary Petition and Cre…" at bounding box center [913, 471] width 304 height 37
select select "1"
click at [761, 453] on select "Choose Default Petition PDF Packet Emergency Filing (Voluntary Petition and Cre…" at bounding box center [913, 471] width 304 height 37
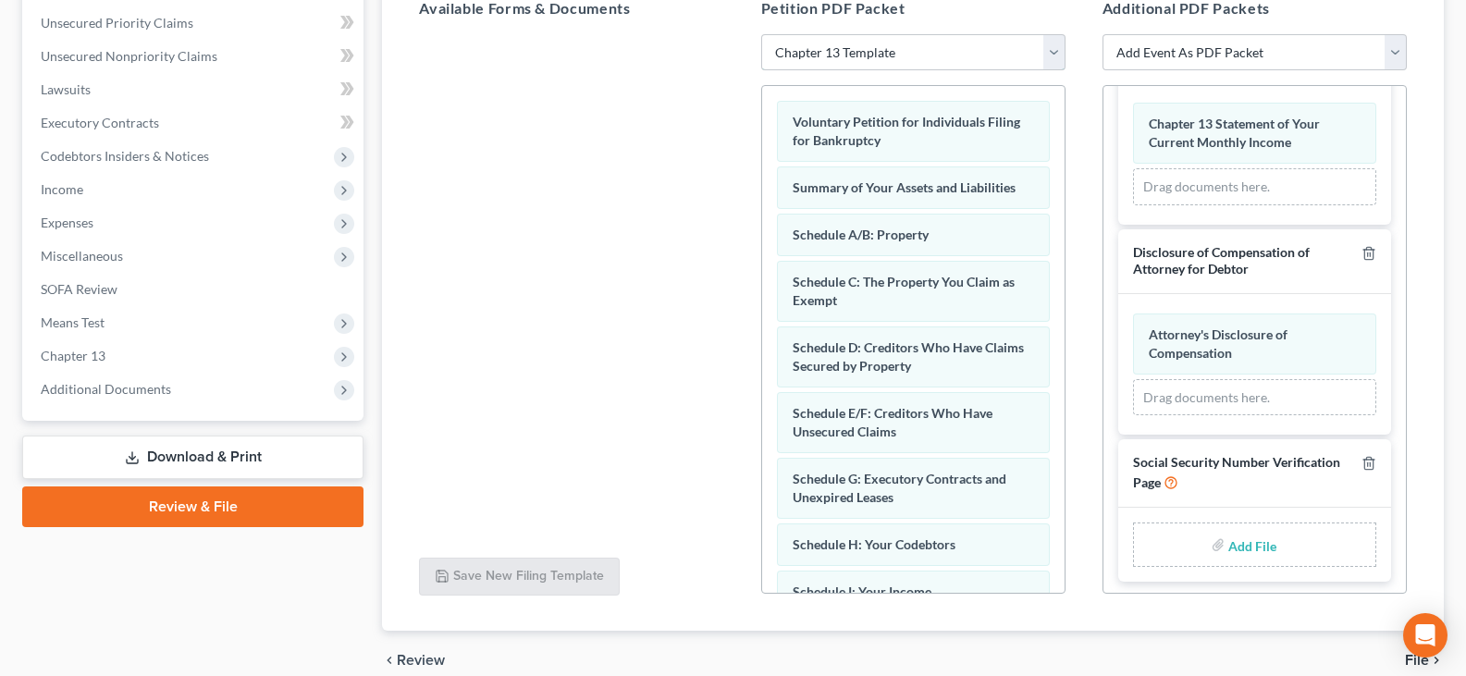
scroll to position [483, 0]
click at [1251, 528] on input "file" at bounding box center [1250, 541] width 44 height 33
